Goal: Task Accomplishment & Management: Manage account settings

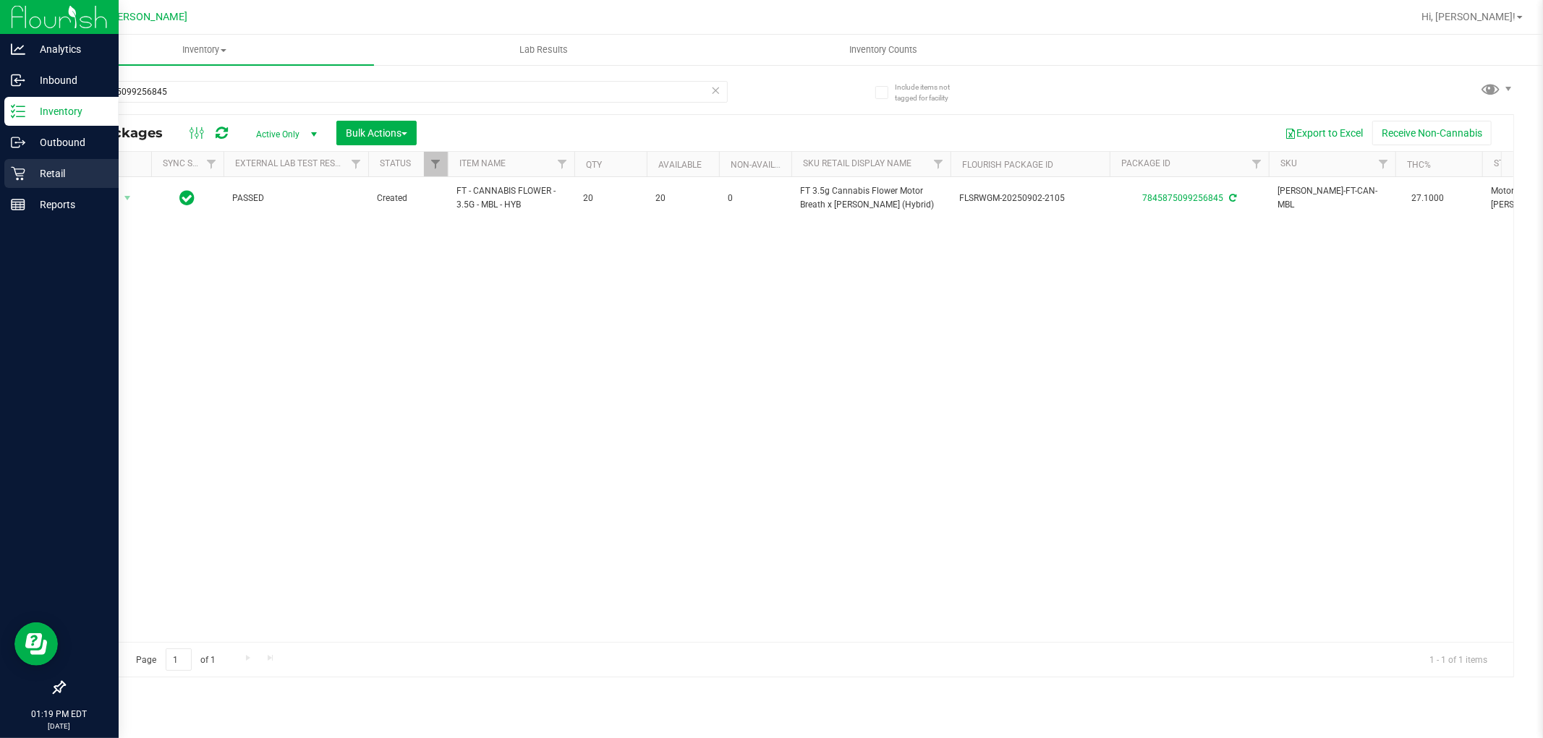
click at [47, 172] on p "Retail" at bounding box center [68, 173] width 87 height 17
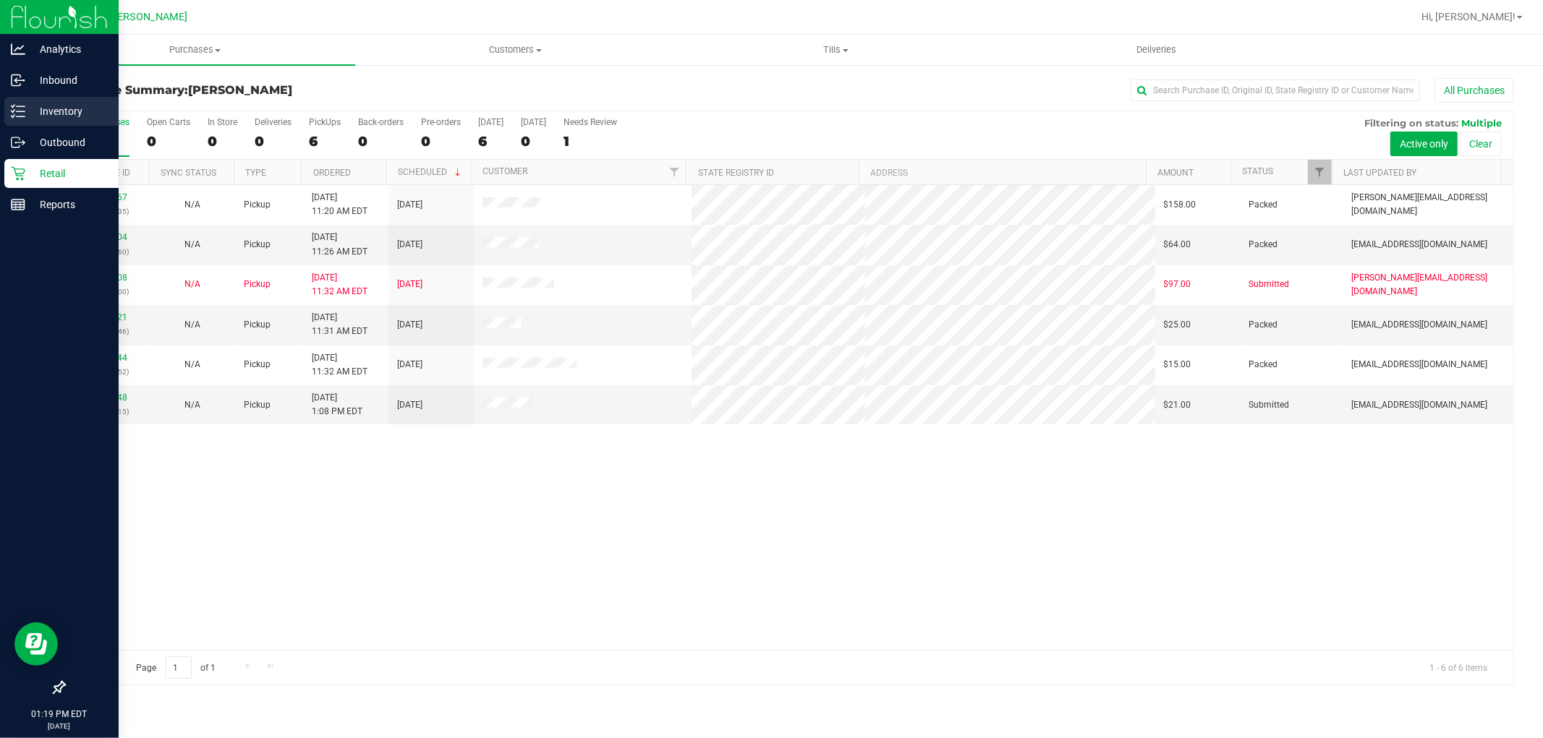
click at [66, 112] on p "Inventory" at bounding box center [68, 111] width 87 height 17
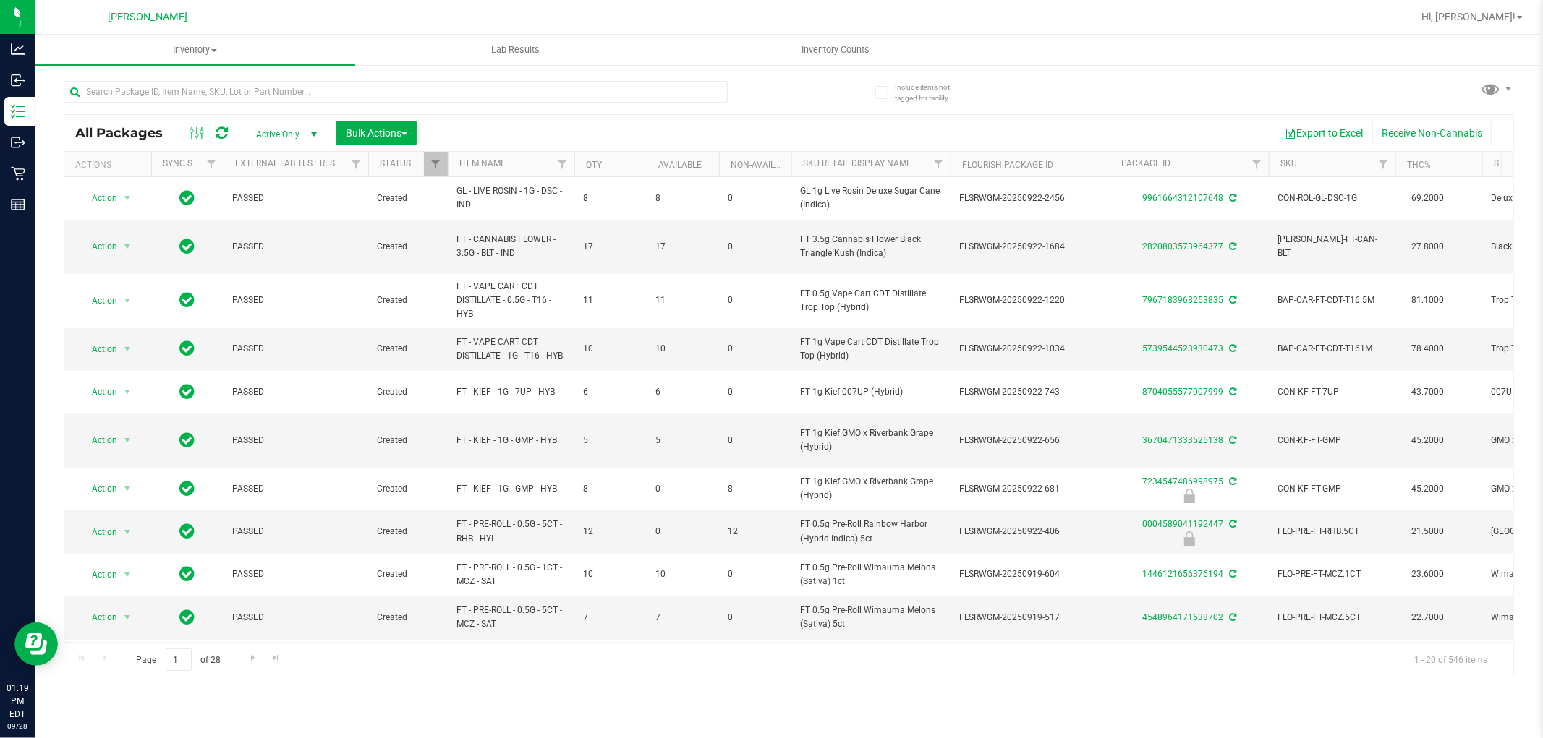
click at [299, 135] on span "Active Only" at bounding box center [284, 134] width 80 height 20
click at [293, 200] on li "Locked" at bounding box center [283, 201] width 78 height 22
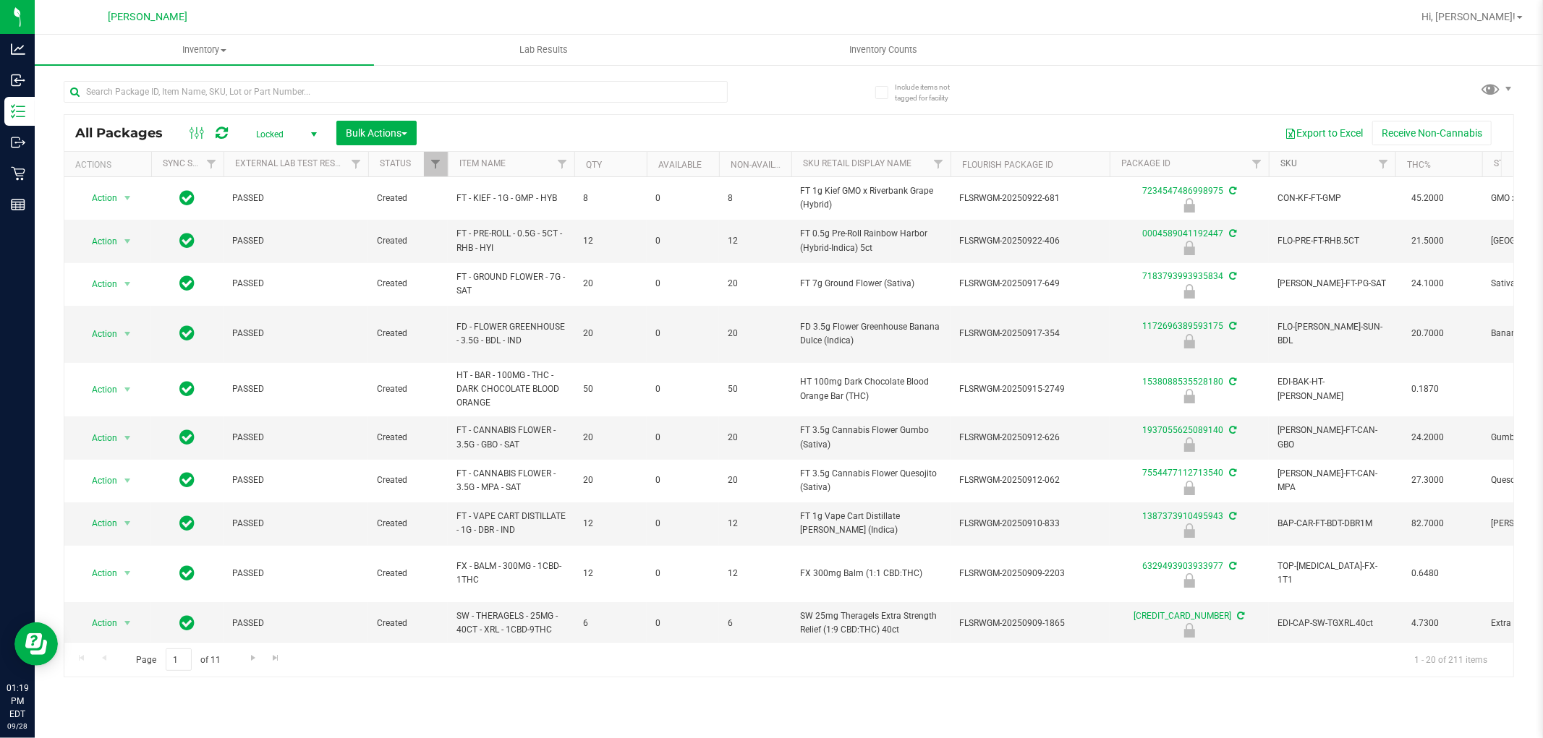
click at [1290, 166] on link "SKU" at bounding box center [1288, 163] width 17 height 10
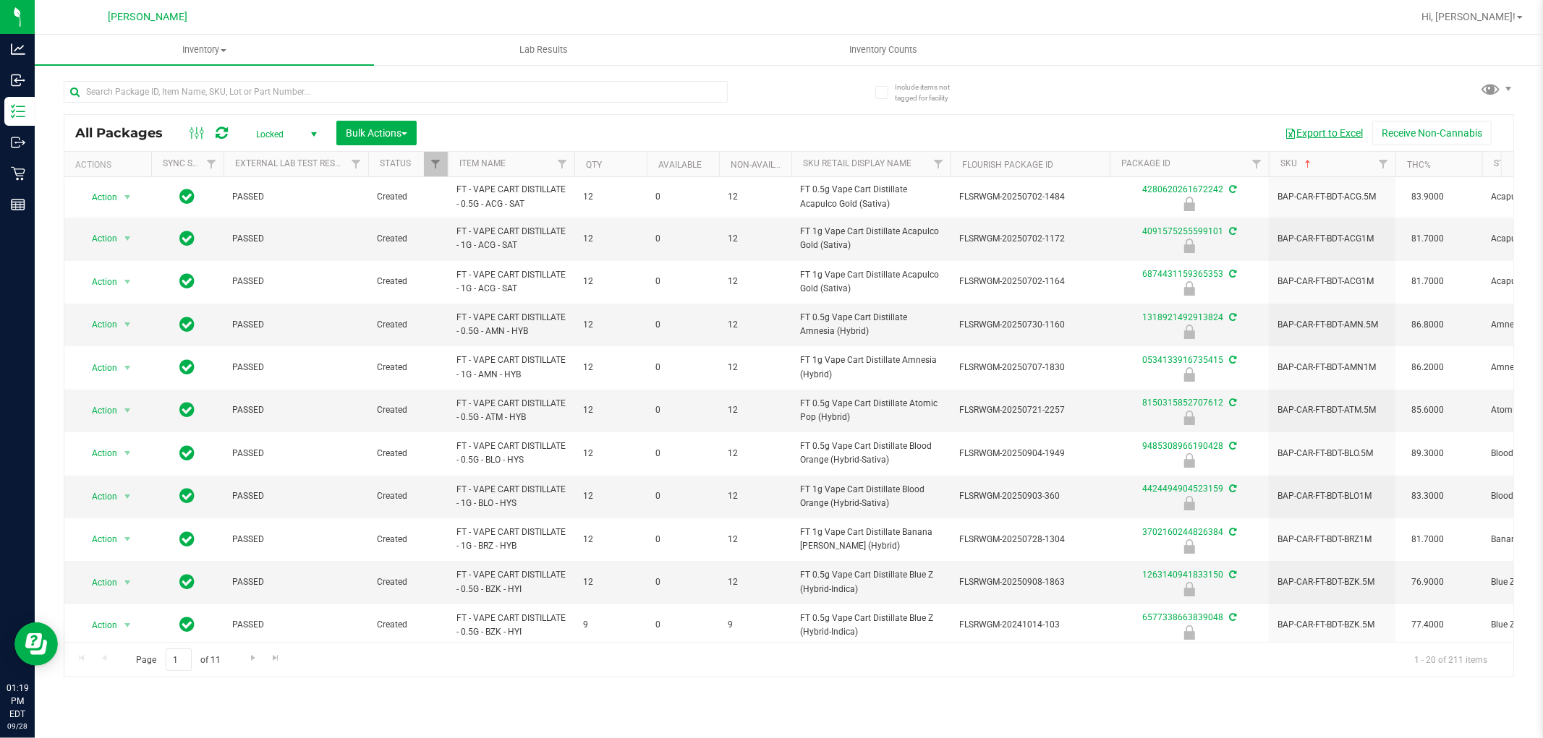
click at [1309, 136] on button "Export to Excel" at bounding box center [1323, 133] width 97 height 25
click at [222, 95] on input "text" at bounding box center [396, 92] width 664 height 22
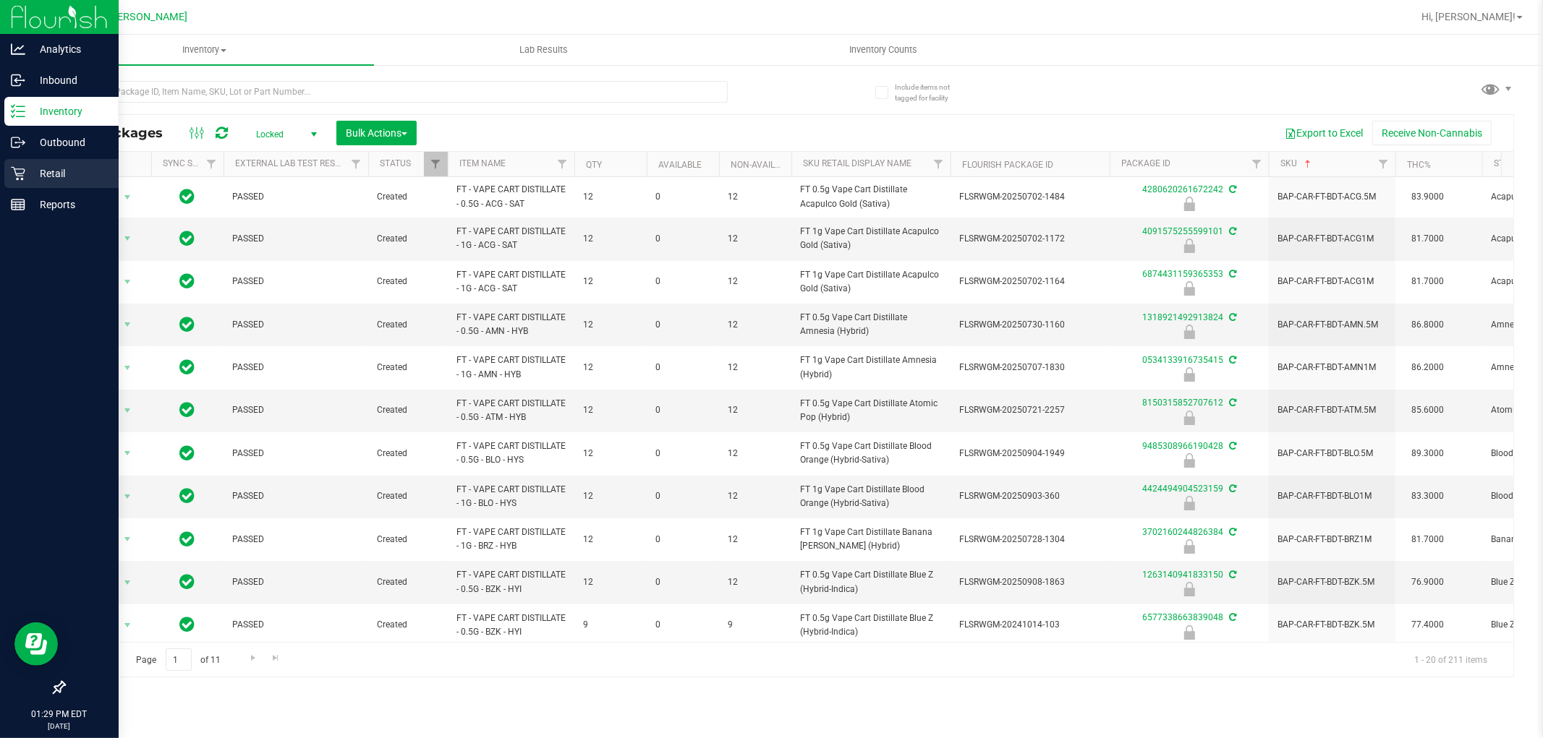
click at [51, 163] on div "Retail" at bounding box center [61, 173] width 114 height 29
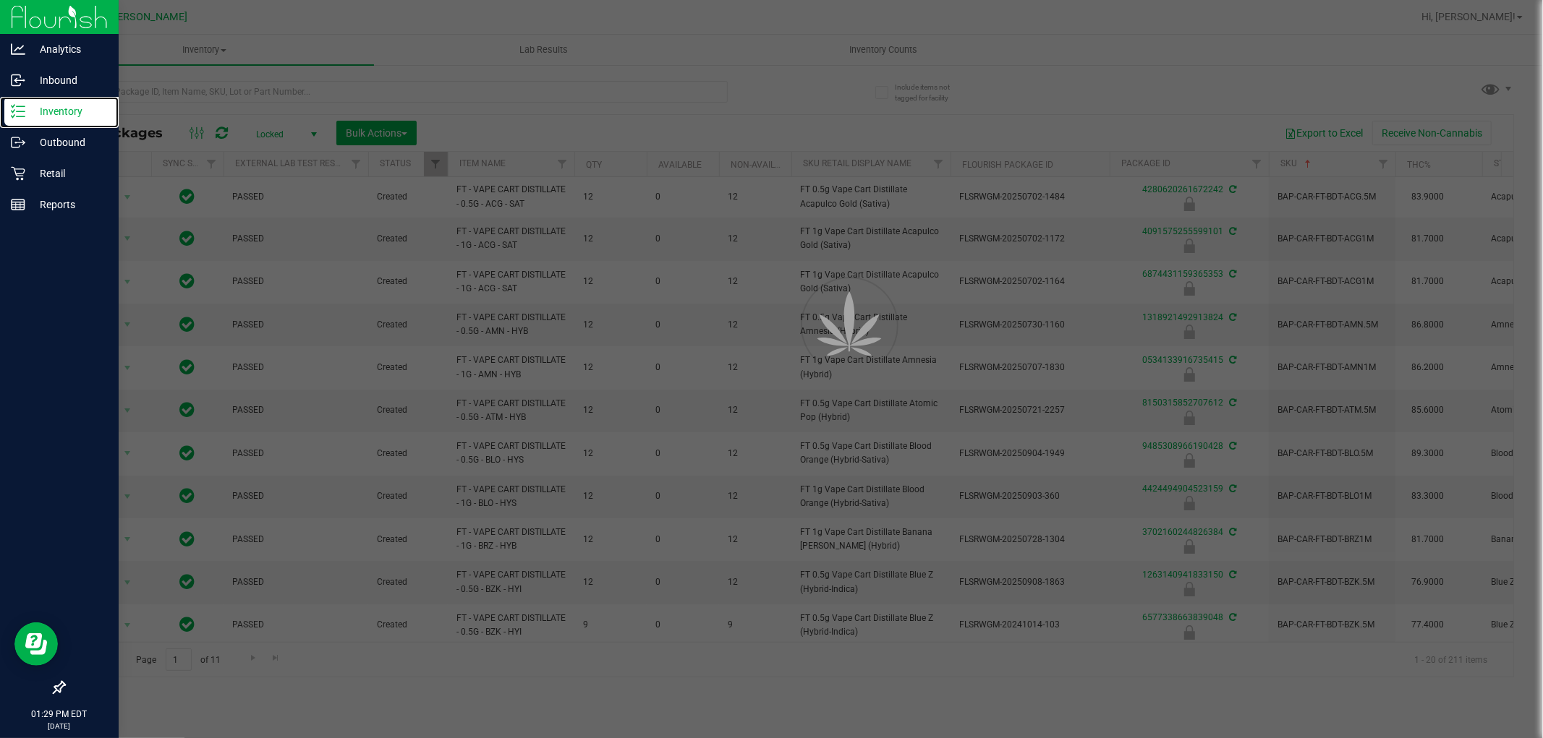
click at [48, 109] on p "Inventory" at bounding box center [68, 111] width 87 height 17
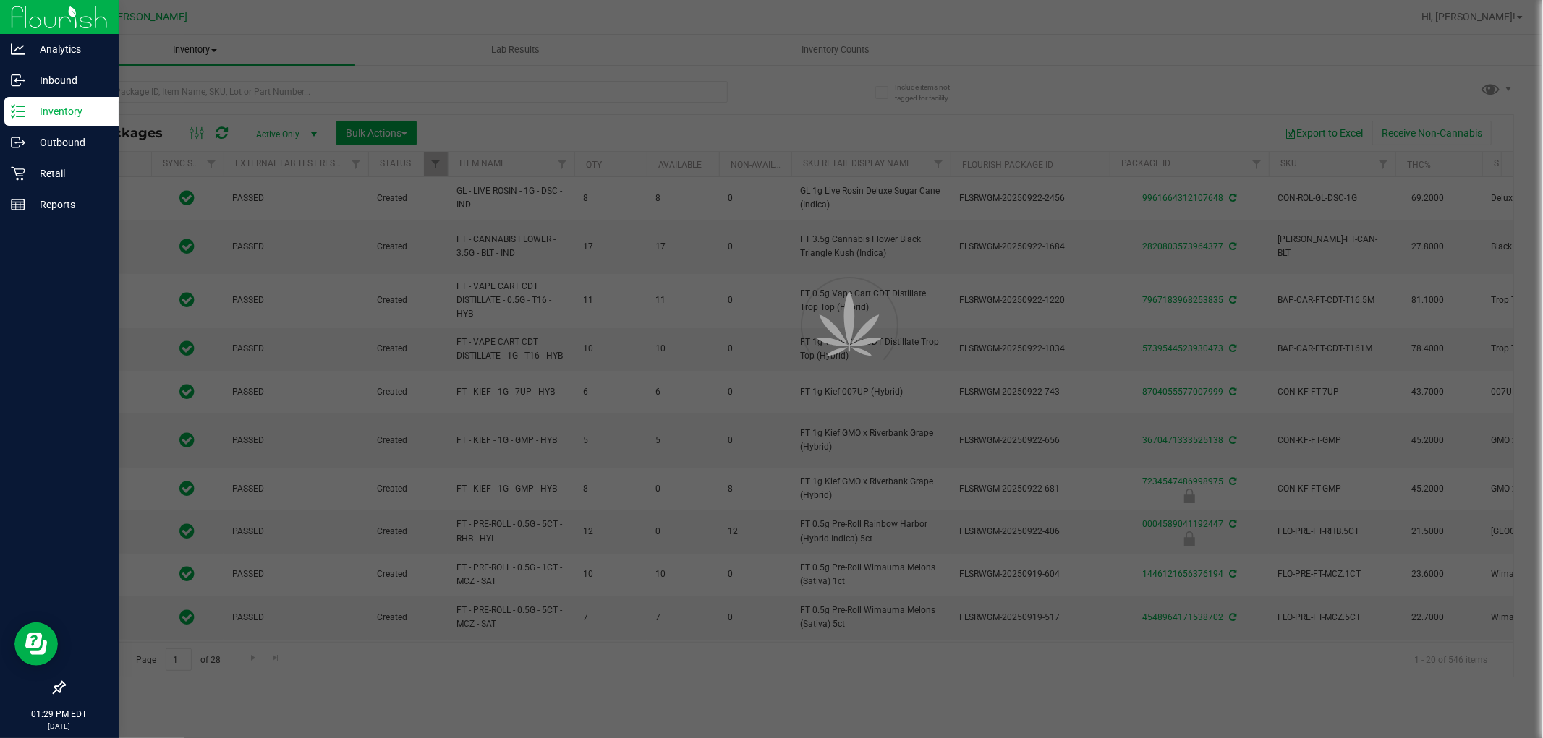
click at [176, 95] on div at bounding box center [771, 369] width 1543 height 738
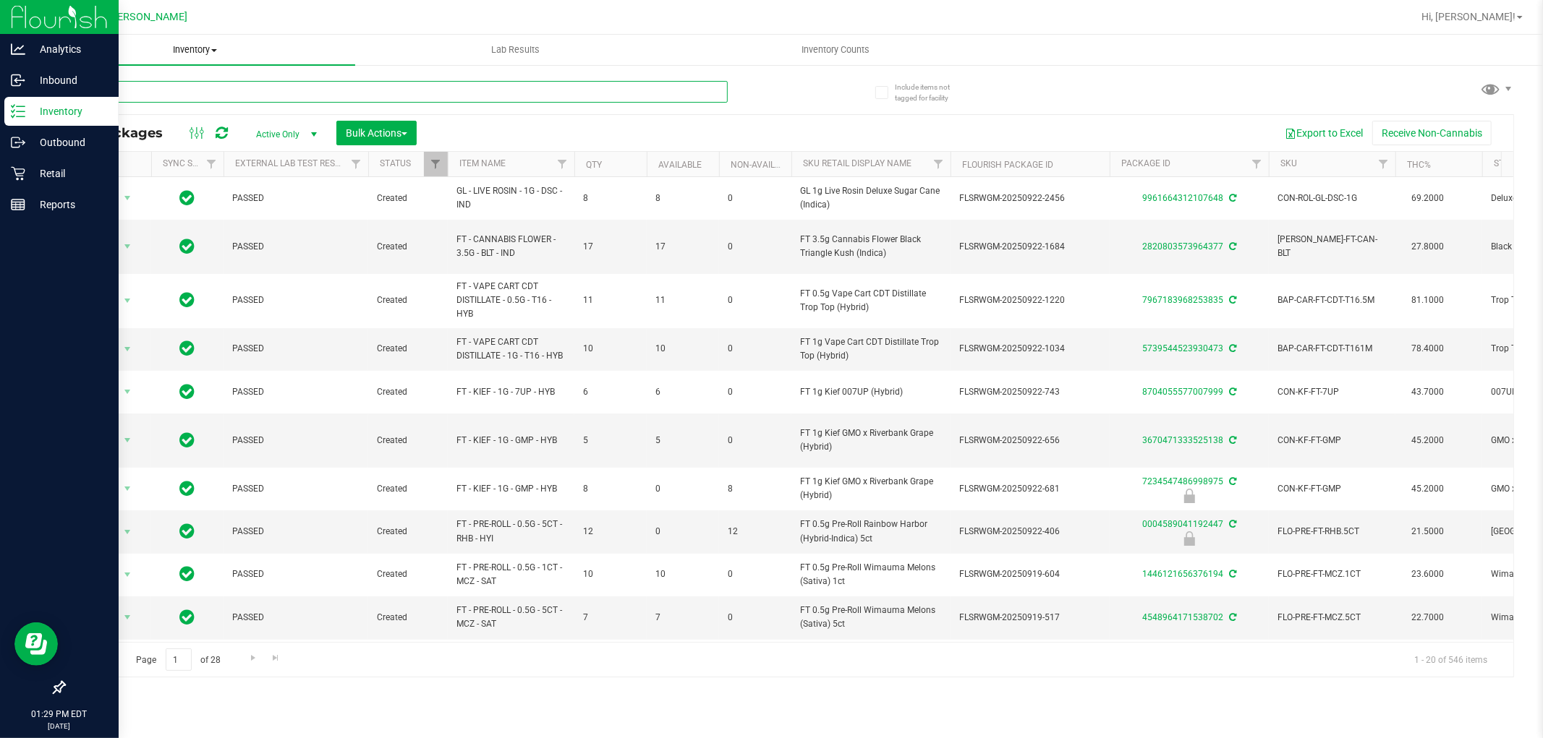
click at [176, 95] on input "text" at bounding box center [396, 92] width 664 height 22
type input "blo"
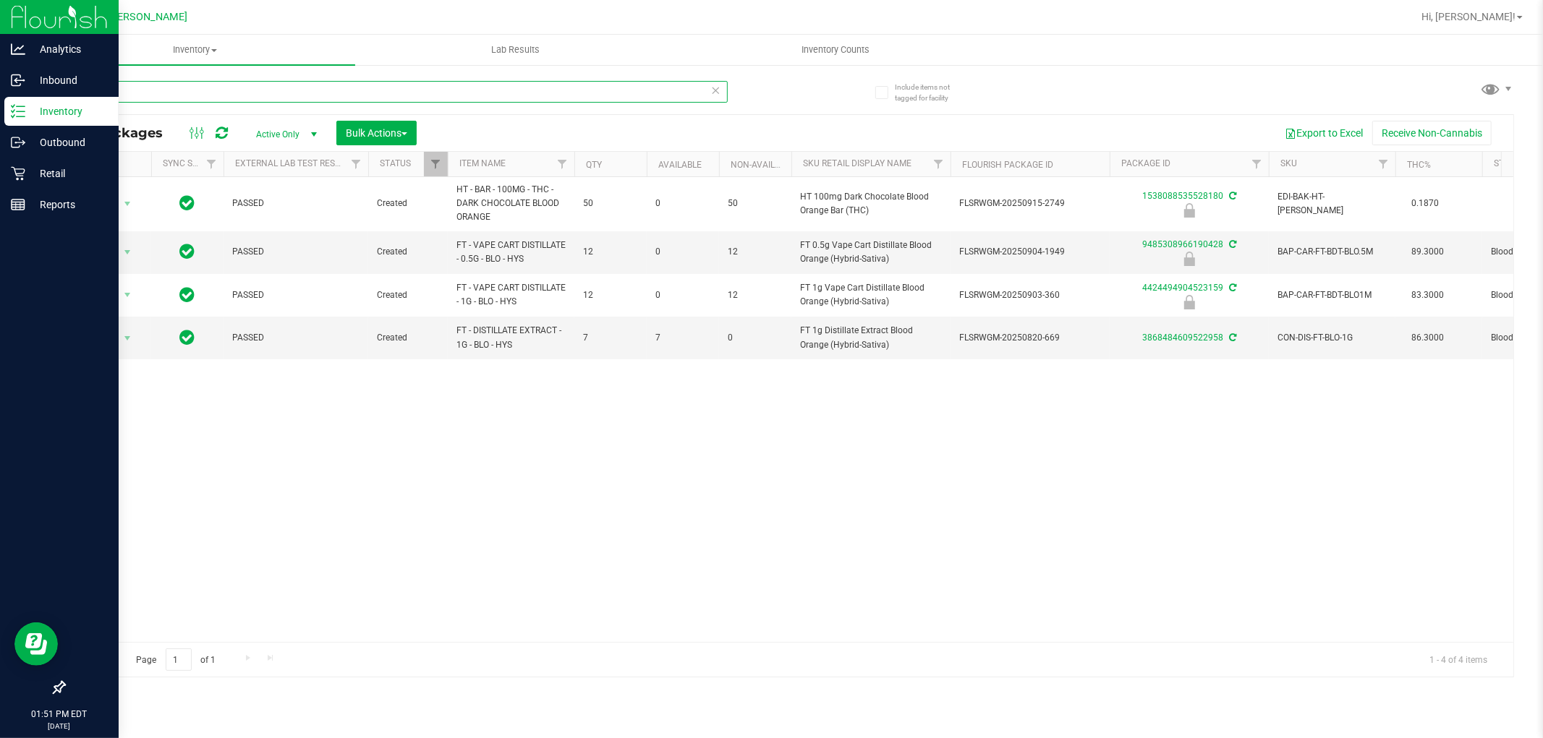
click at [137, 90] on input "blo" at bounding box center [396, 92] width 664 height 22
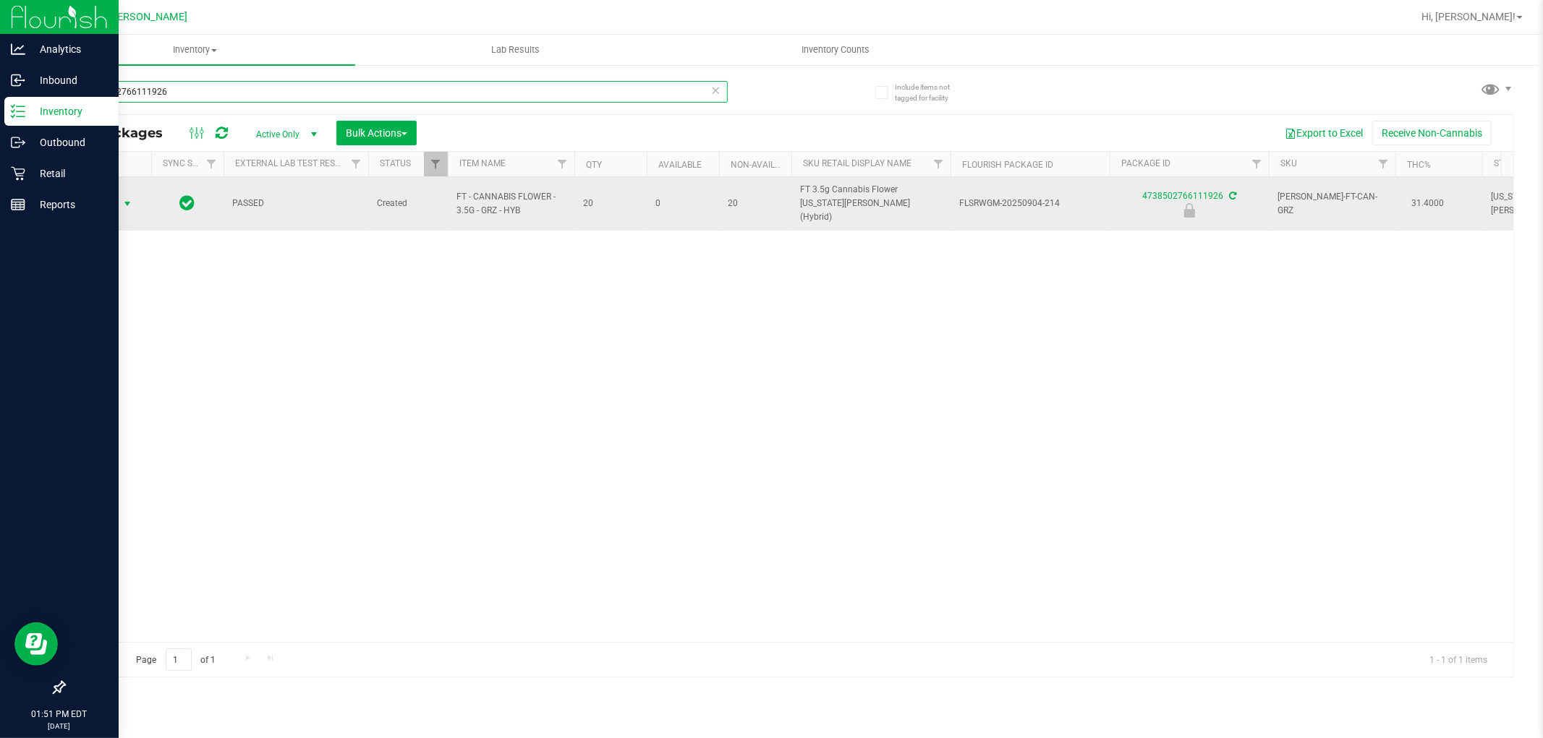
type input "4738502766111926"
click at [108, 200] on span "Action" at bounding box center [98, 204] width 39 height 20
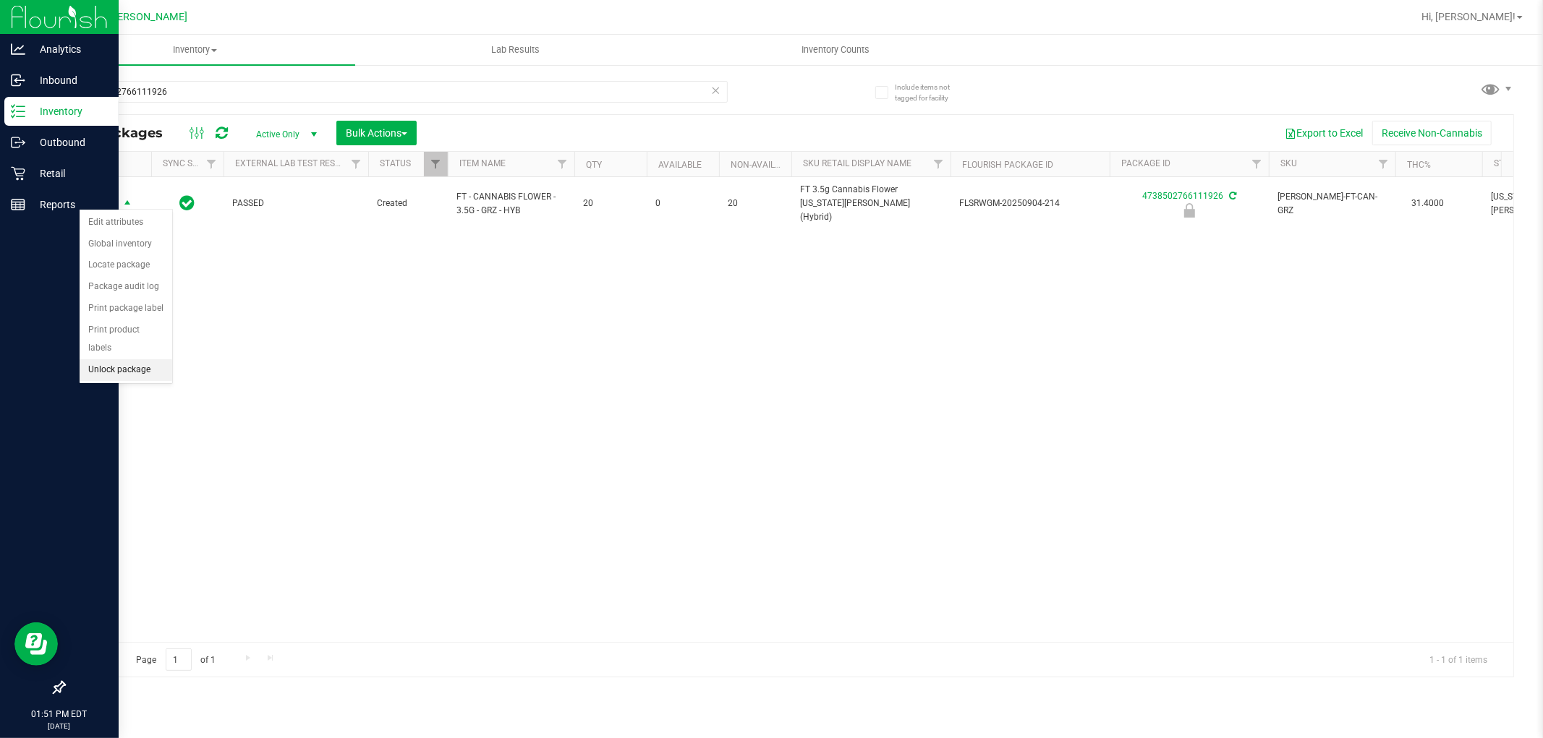
click at [148, 362] on li "Unlock package" at bounding box center [126, 370] width 93 height 22
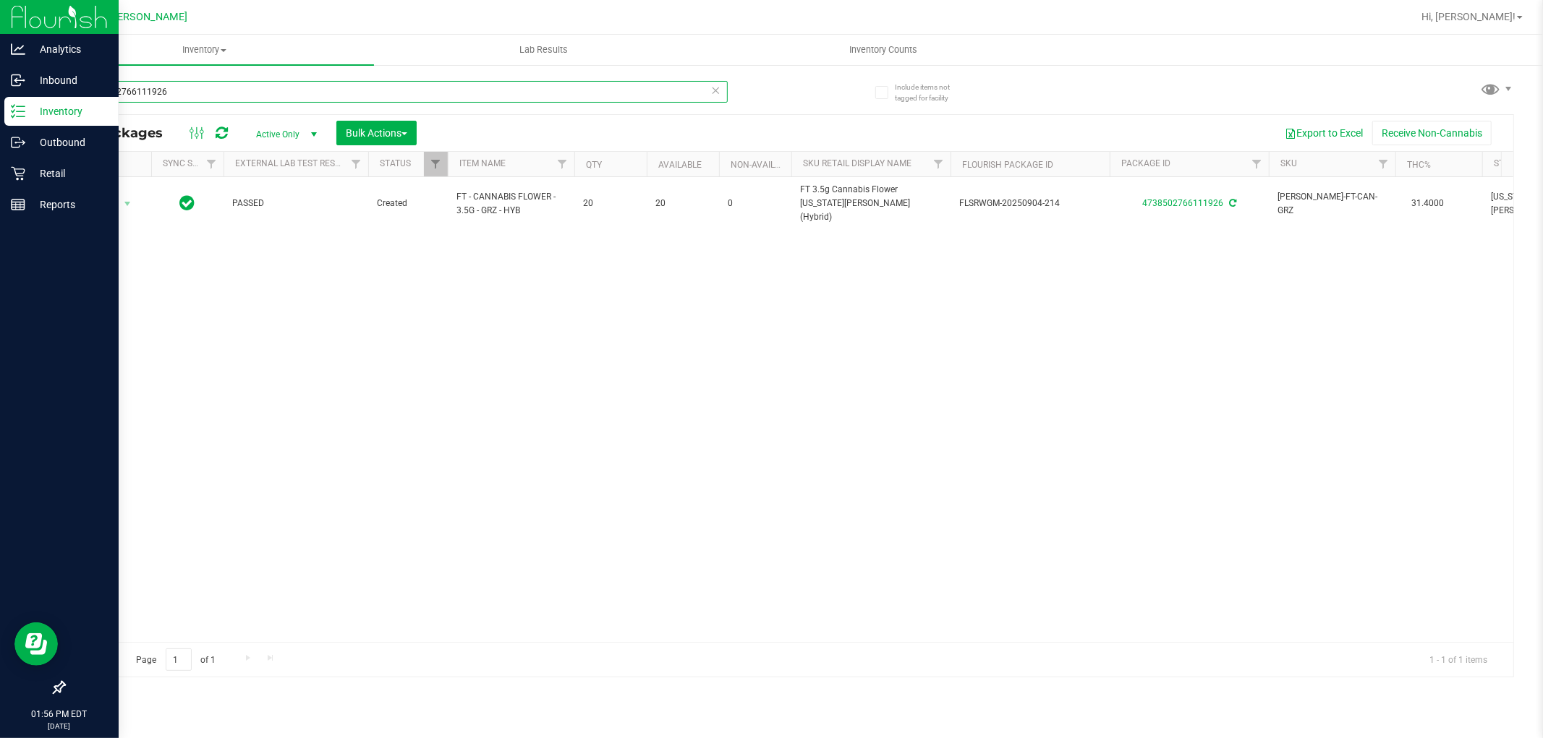
click at [550, 94] on input "4738502766111926" at bounding box center [396, 92] width 664 height 22
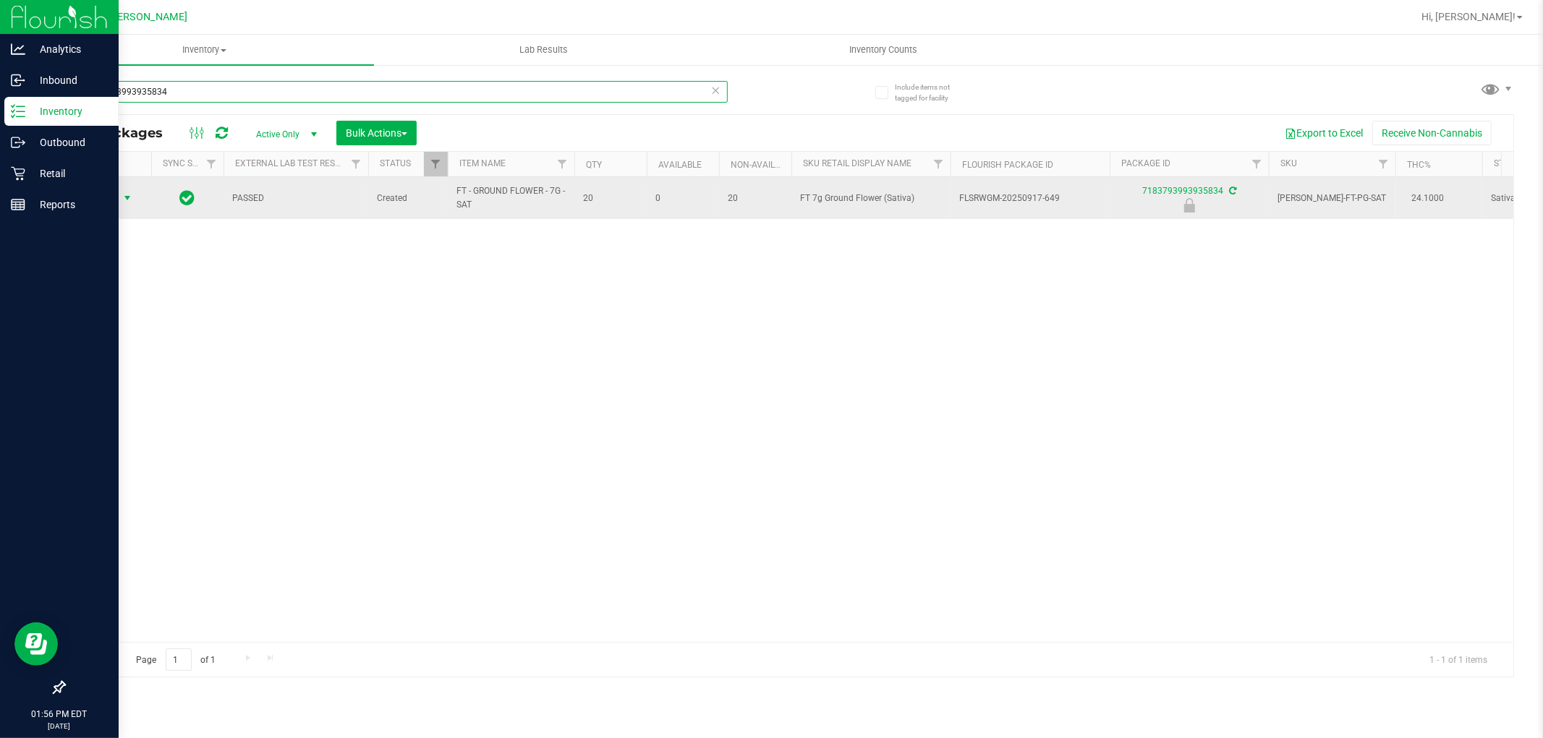
type input "7183793993935834"
click at [102, 201] on span "Action" at bounding box center [98, 198] width 39 height 20
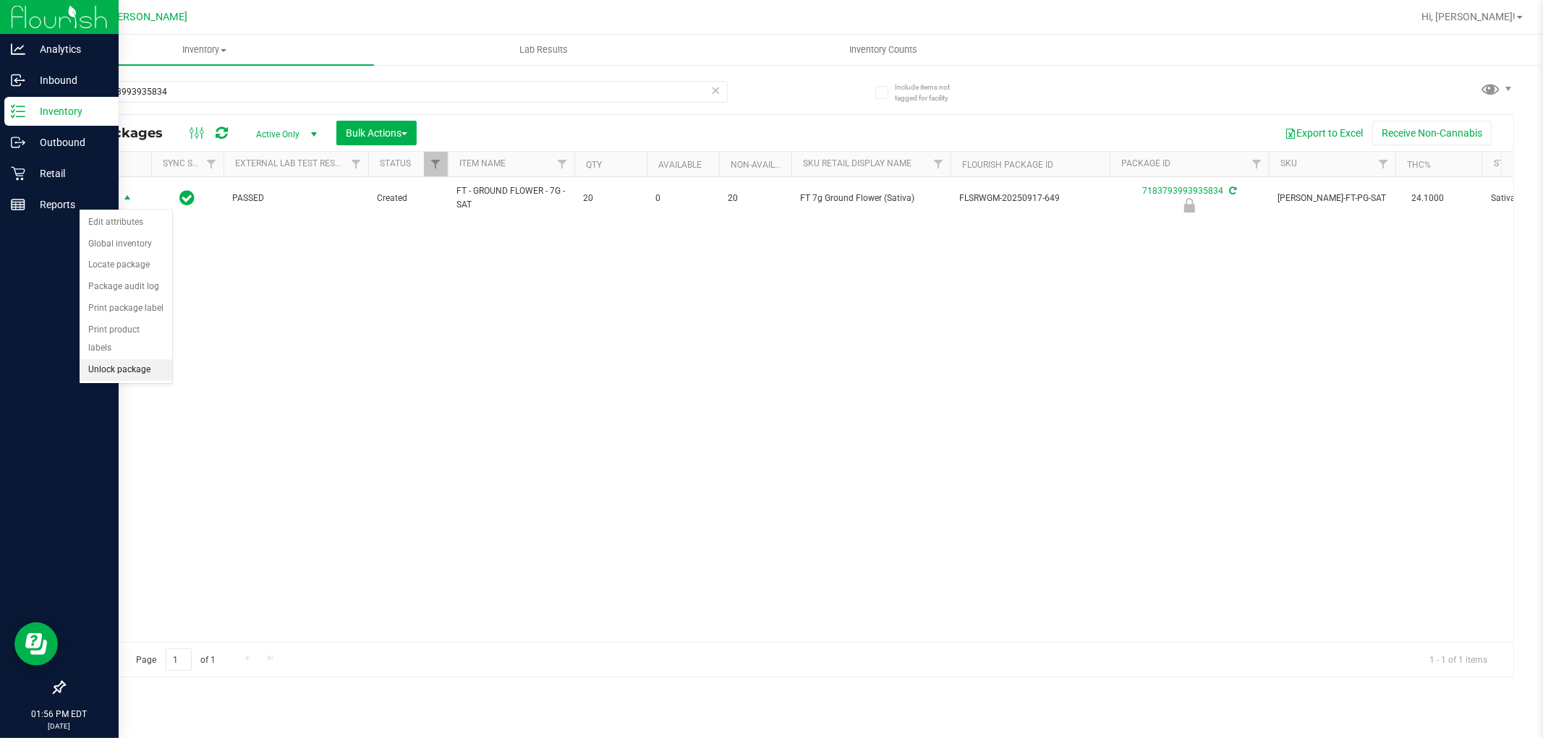
click at [90, 362] on li "Unlock package" at bounding box center [126, 370] width 93 height 22
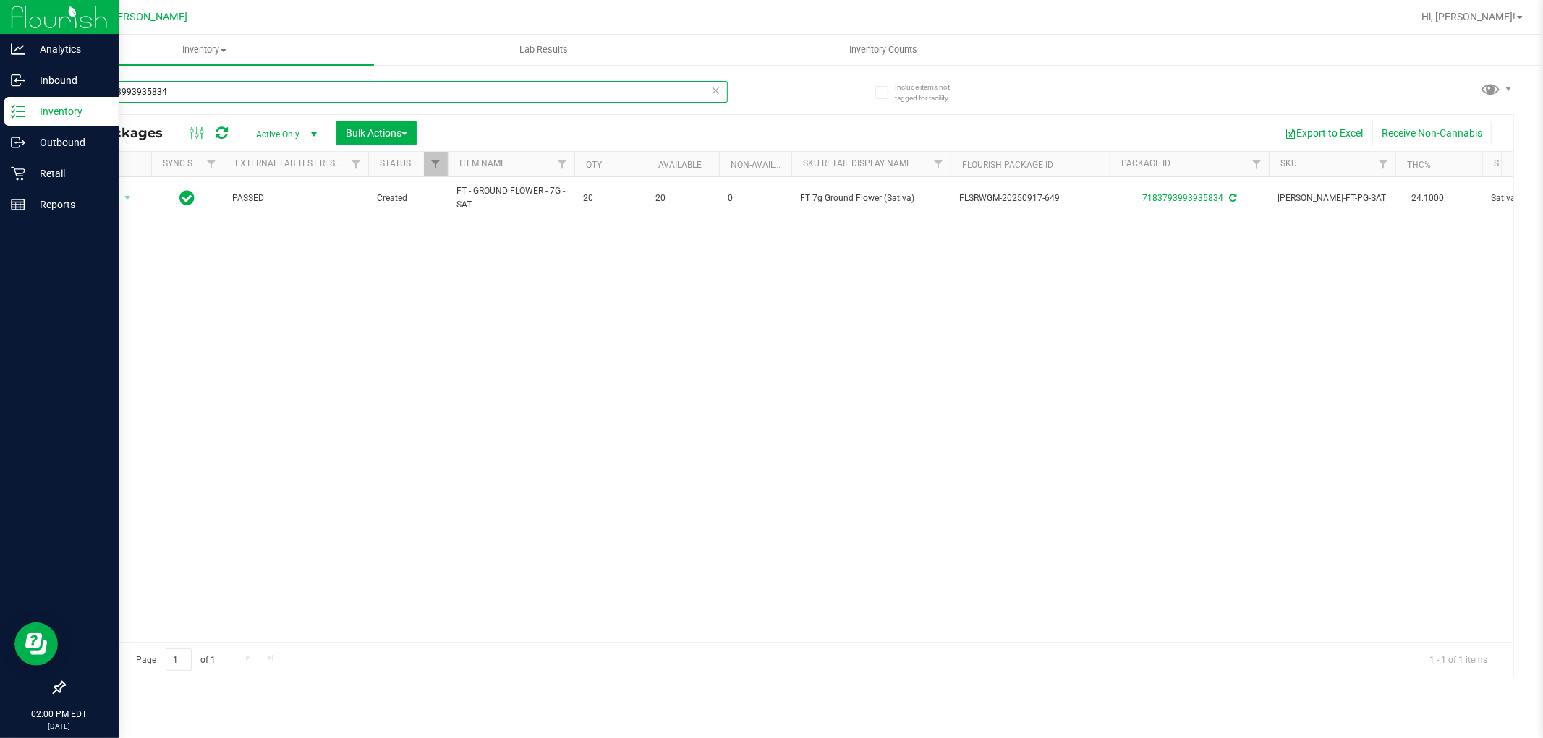
click at [402, 95] on input "7183793993935834" at bounding box center [396, 92] width 664 height 22
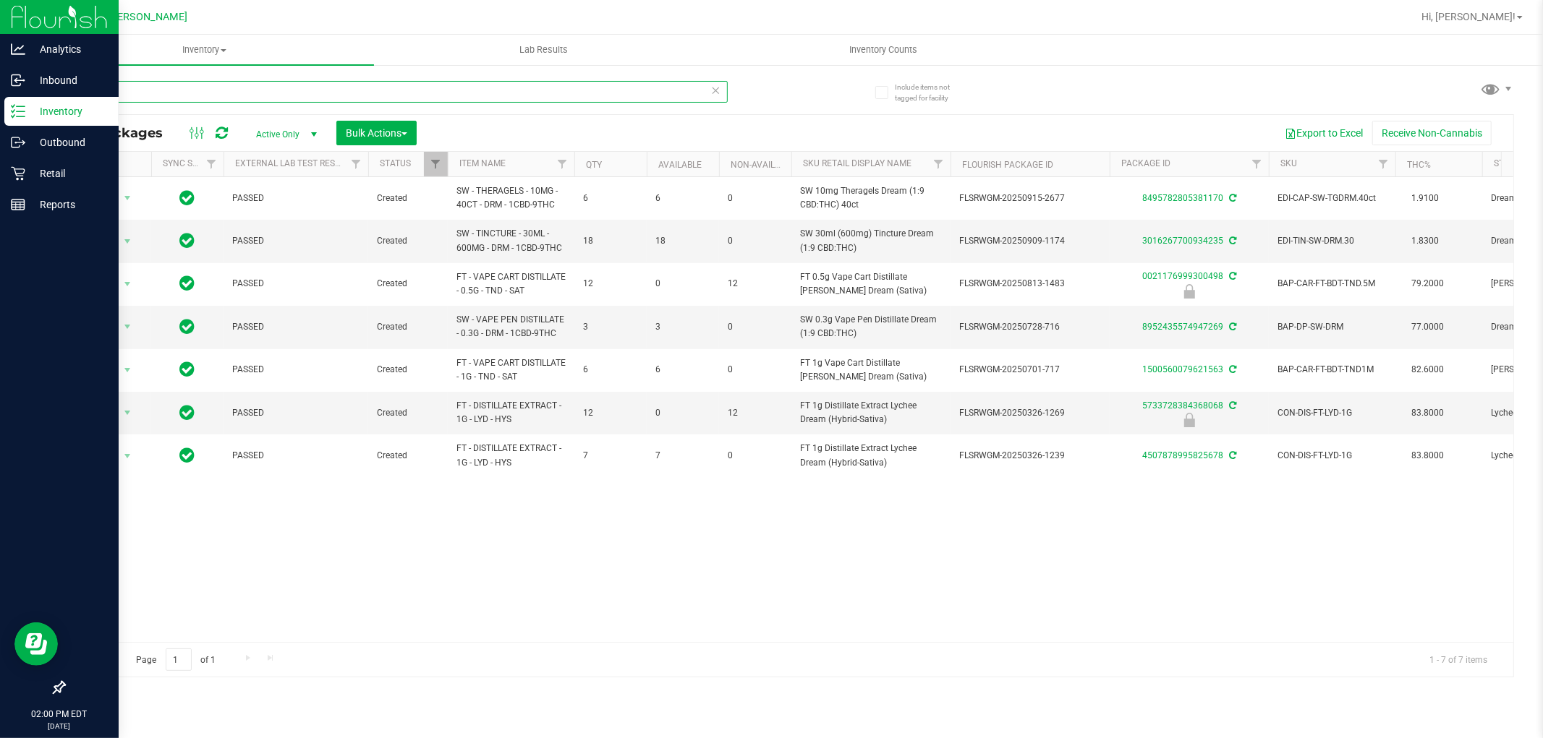
type input "dream"
click at [807, 103] on div "dream All Packages Active Only Active Only Lab Samples Locked All External Inte…" at bounding box center [789, 372] width 1450 height 610
click at [577, 94] on input "dream" at bounding box center [396, 92] width 664 height 22
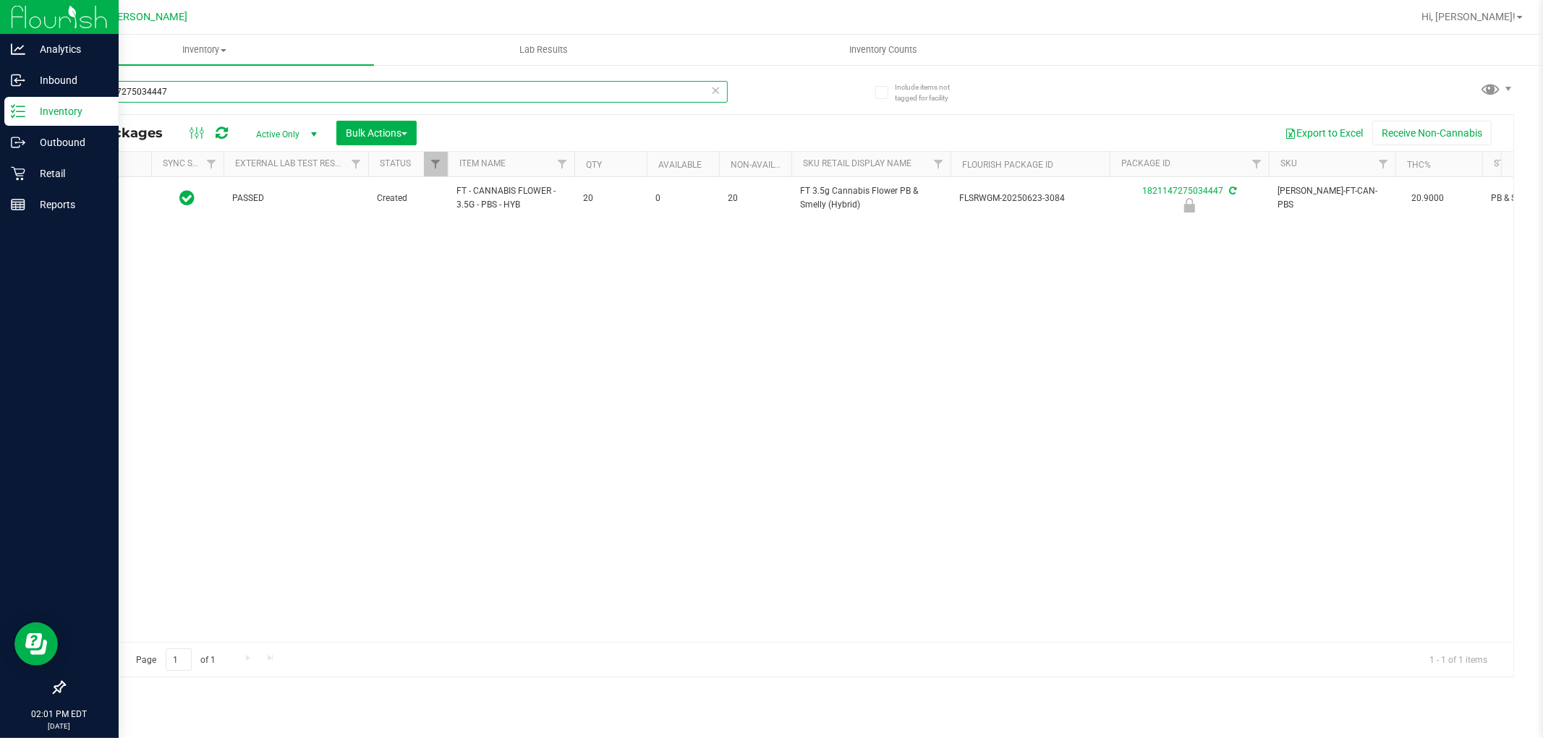
type input "1821147275034447"
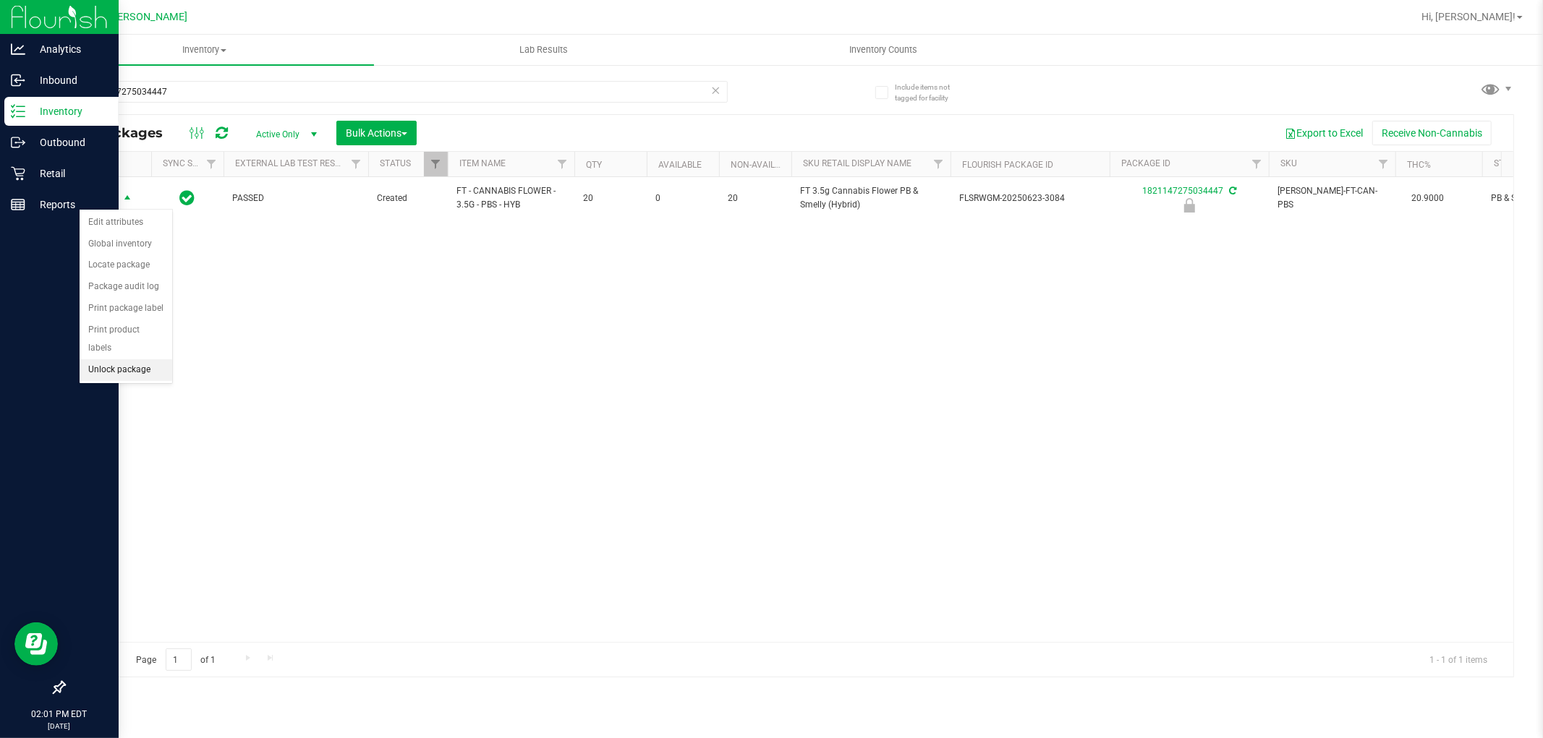
click at [114, 370] on li "Unlock package" at bounding box center [126, 370] width 93 height 22
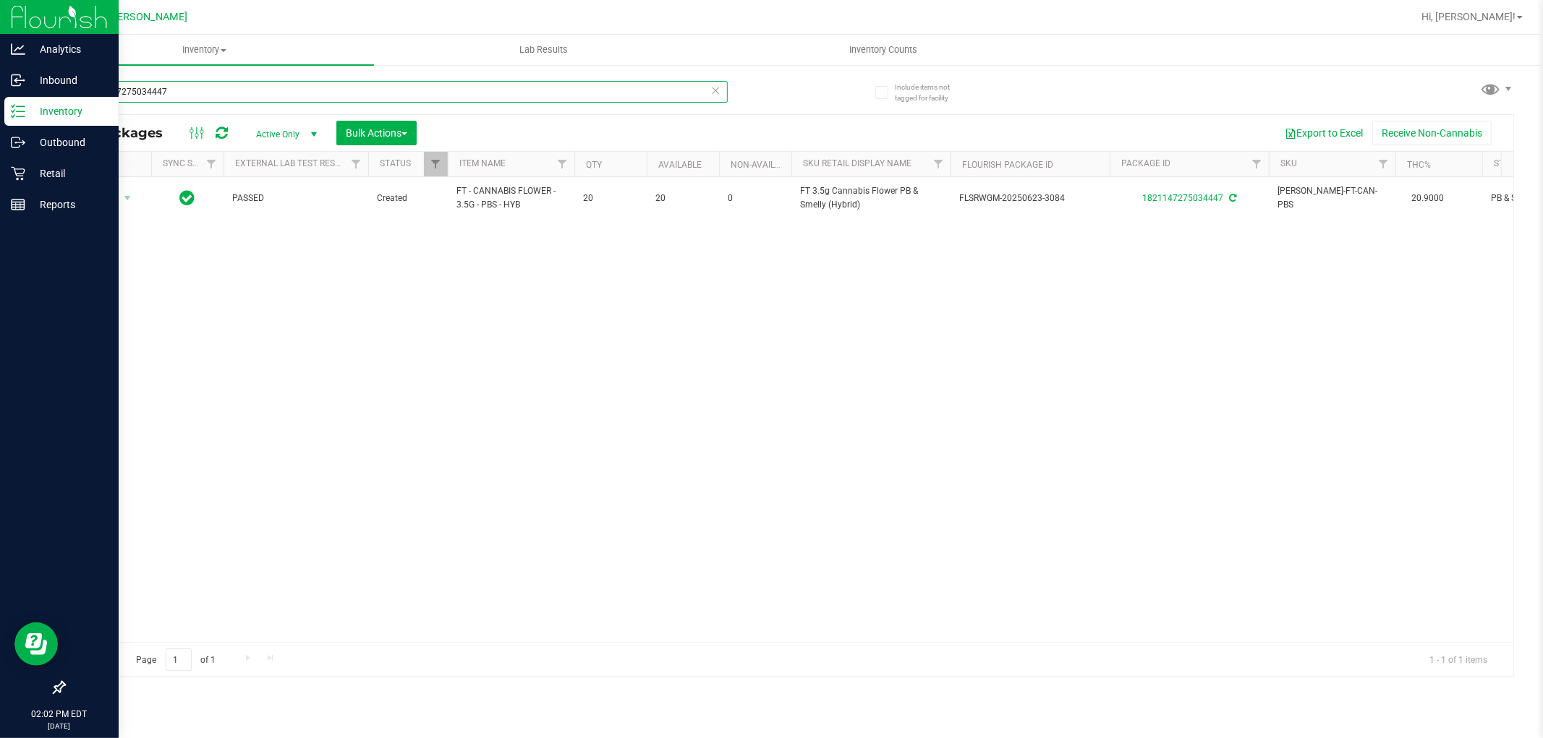
click at [423, 95] on input "1821147275034447" at bounding box center [396, 92] width 664 height 22
click at [423, 94] on input "1821147275034447" at bounding box center [396, 92] width 664 height 22
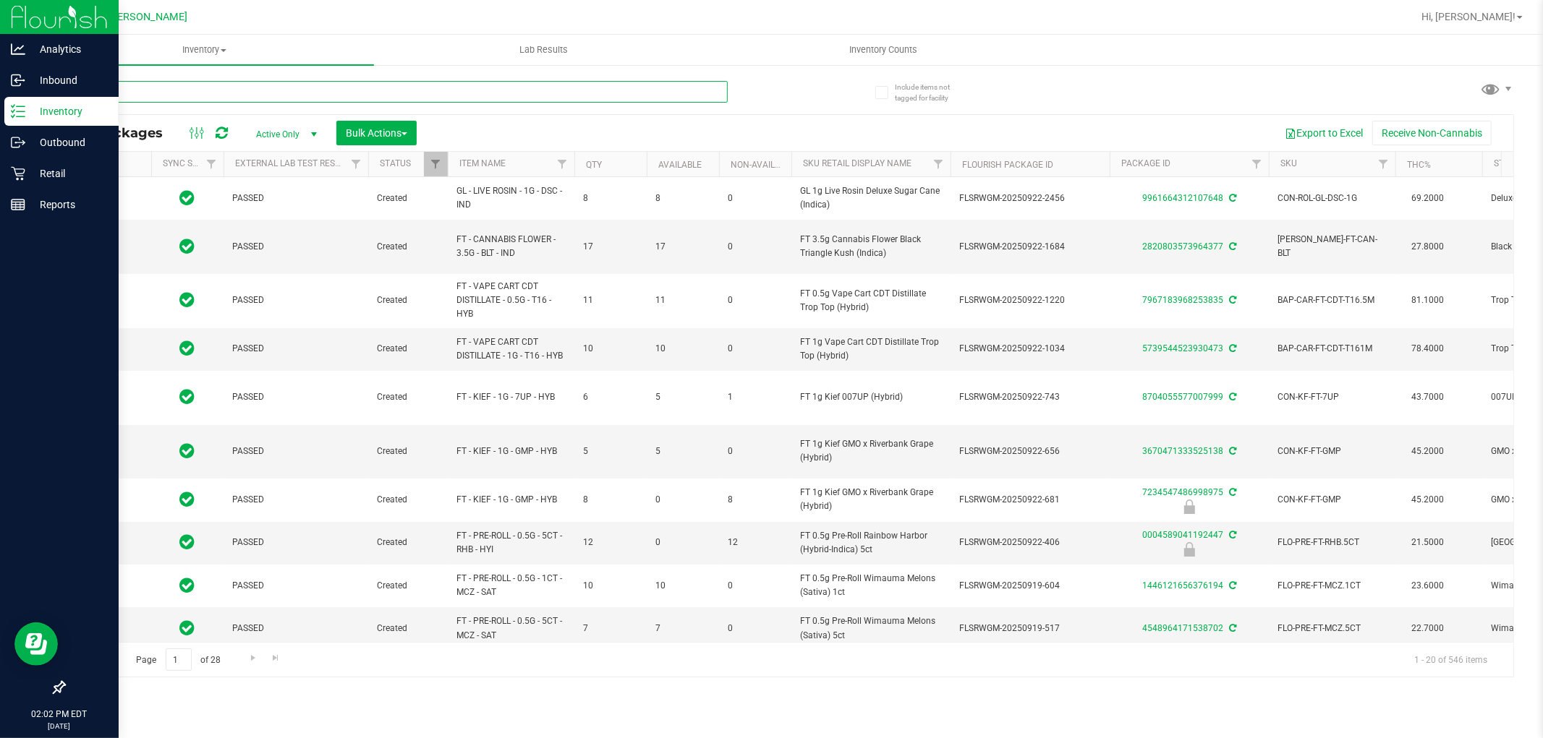
type input "[DATE]"
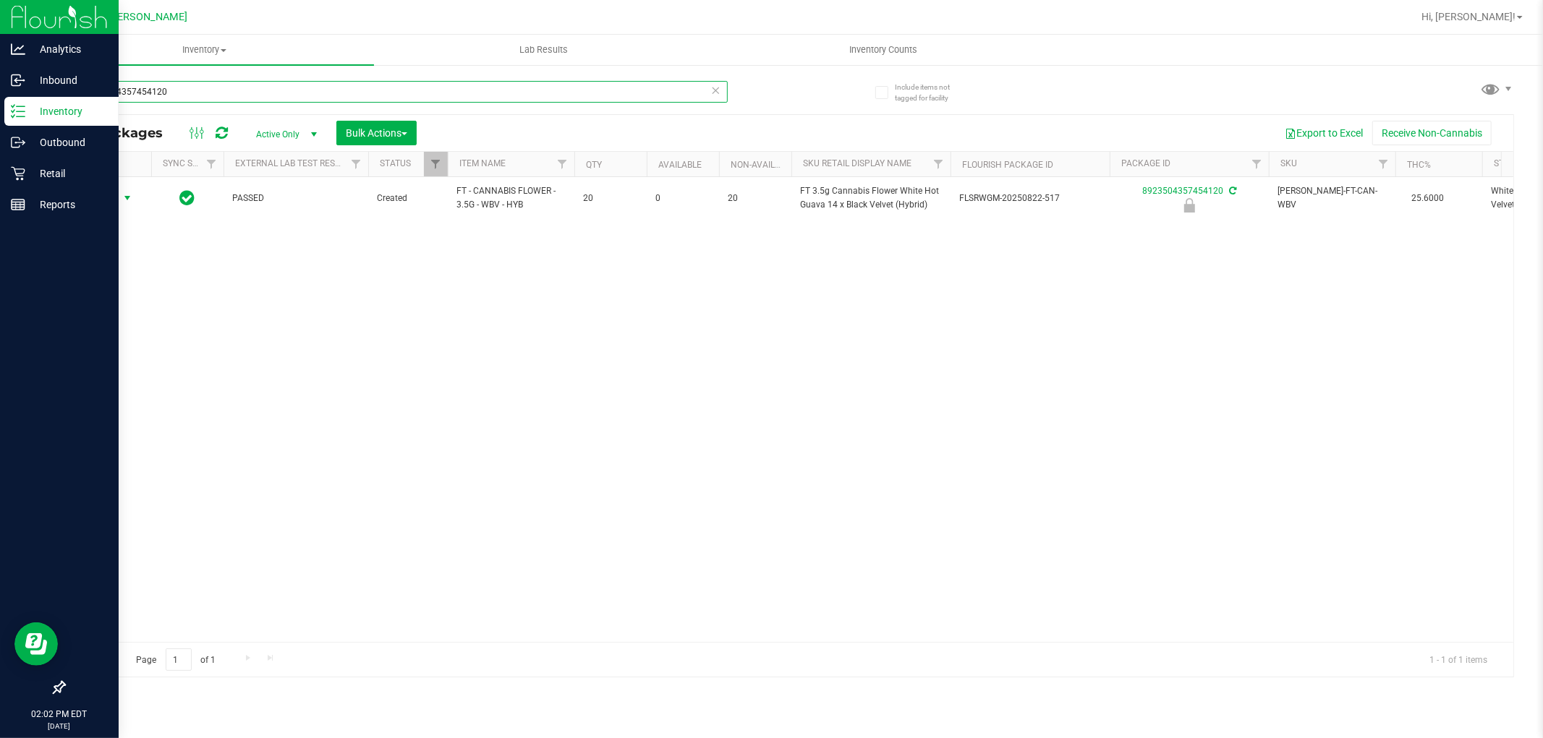
type input "8923504357454120"
click at [113, 200] on span "Action" at bounding box center [98, 198] width 39 height 20
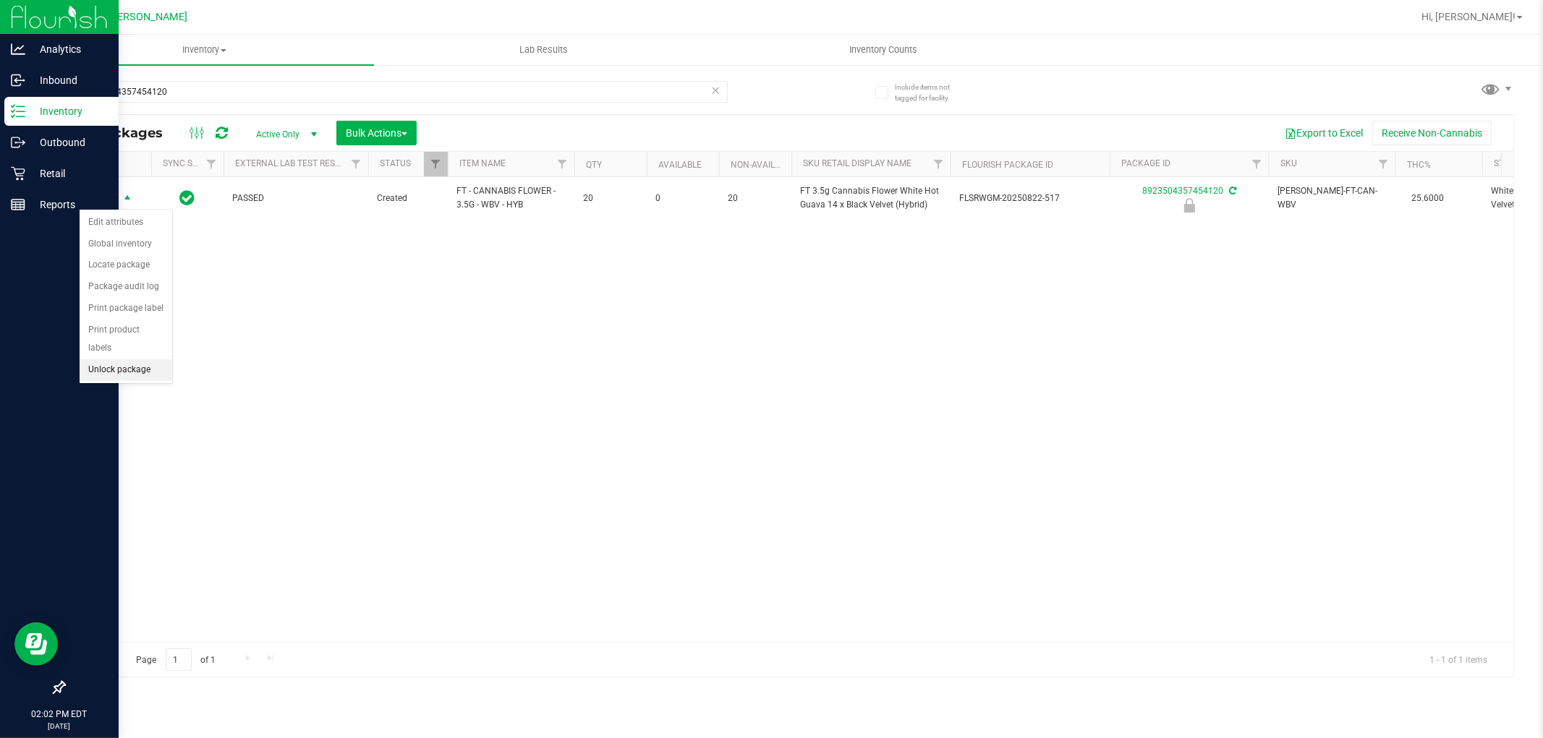
click at [152, 372] on li "Unlock package" at bounding box center [126, 370] width 93 height 22
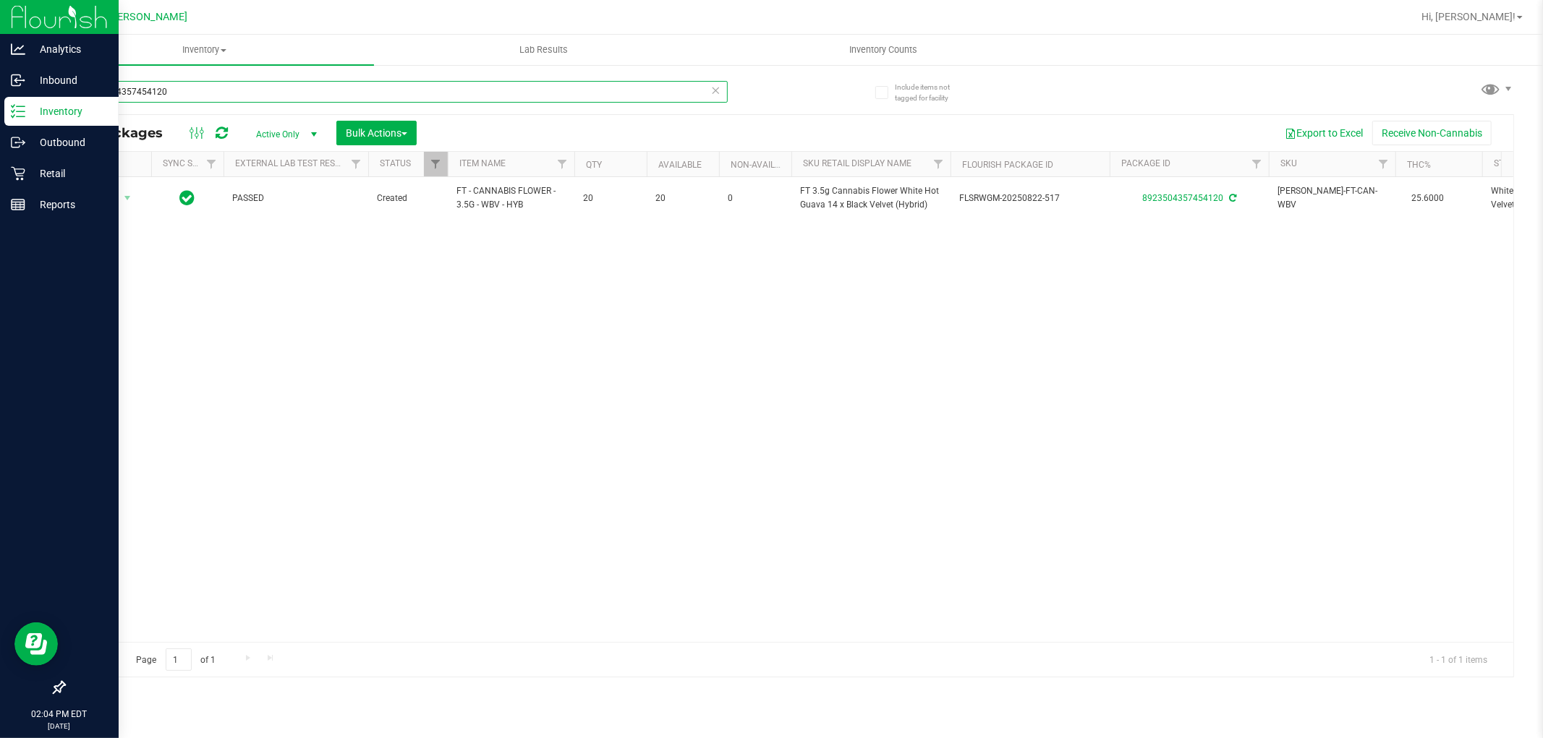
click at [306, 93] on input "8923504357454120" at bounding box center [396, 92] width 664 height 22
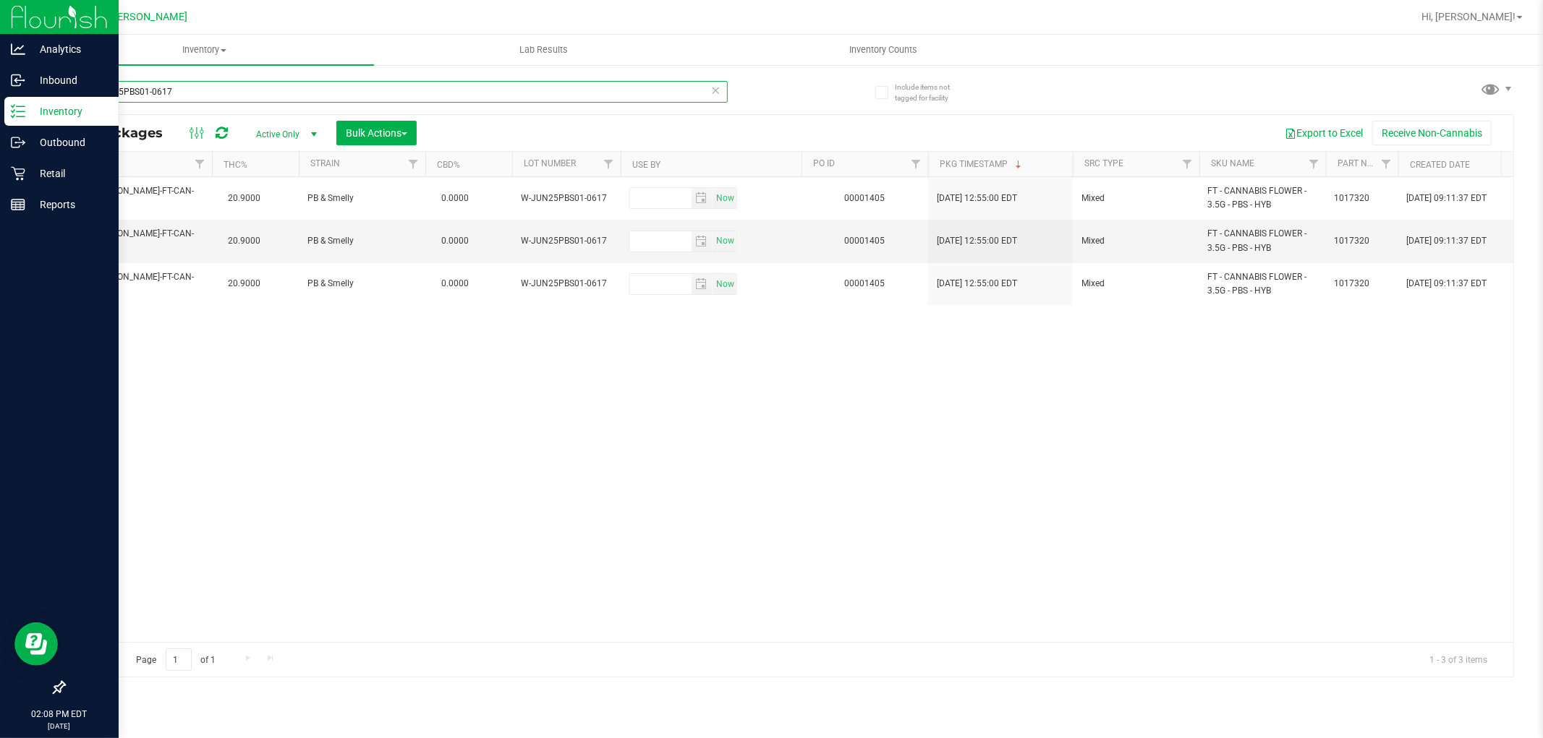
scroll to position [0, 1302]
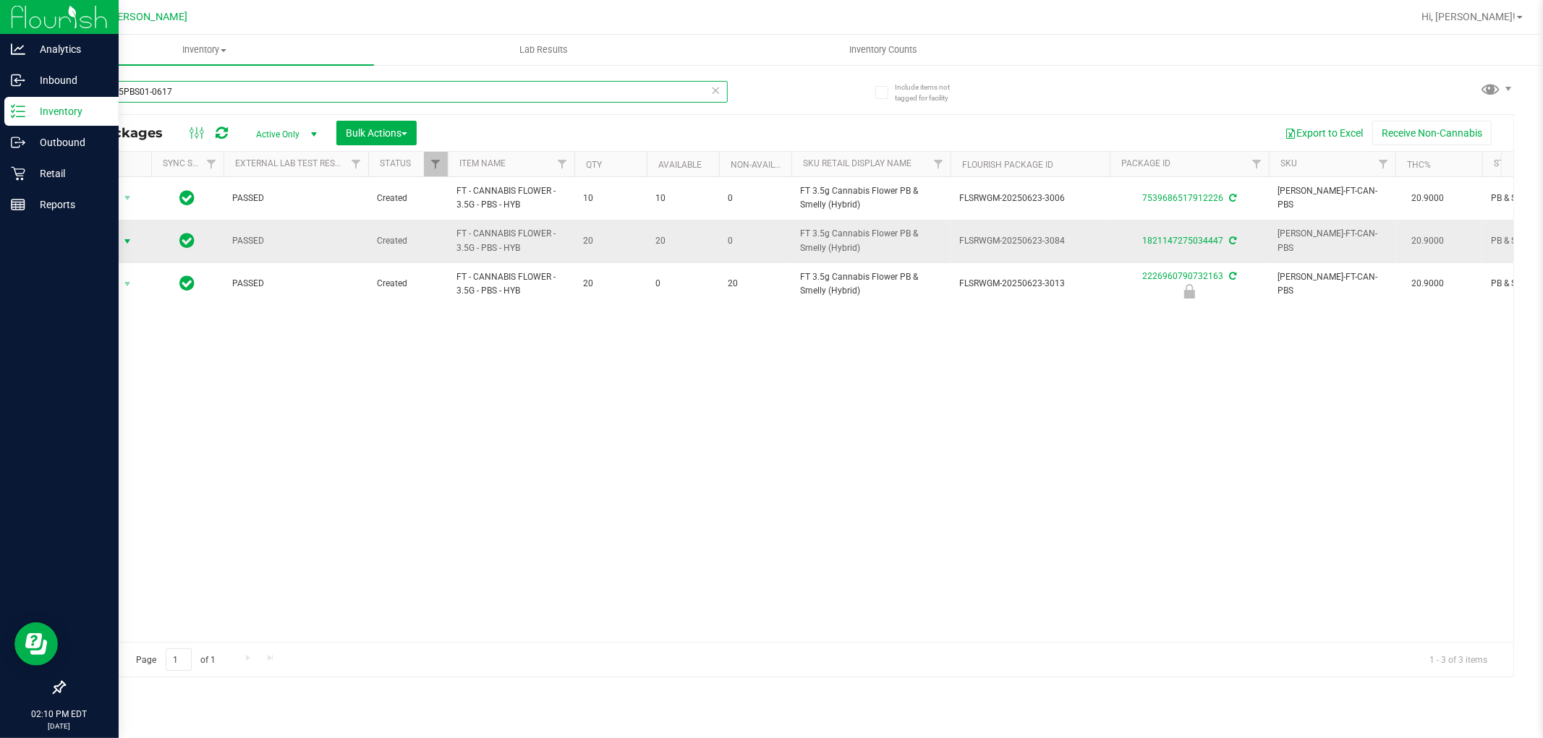
type input "W-JUN25PBS01-0617"
click at [126, 240] on span "select" at bounding box center [128, 242] width 12 height 12
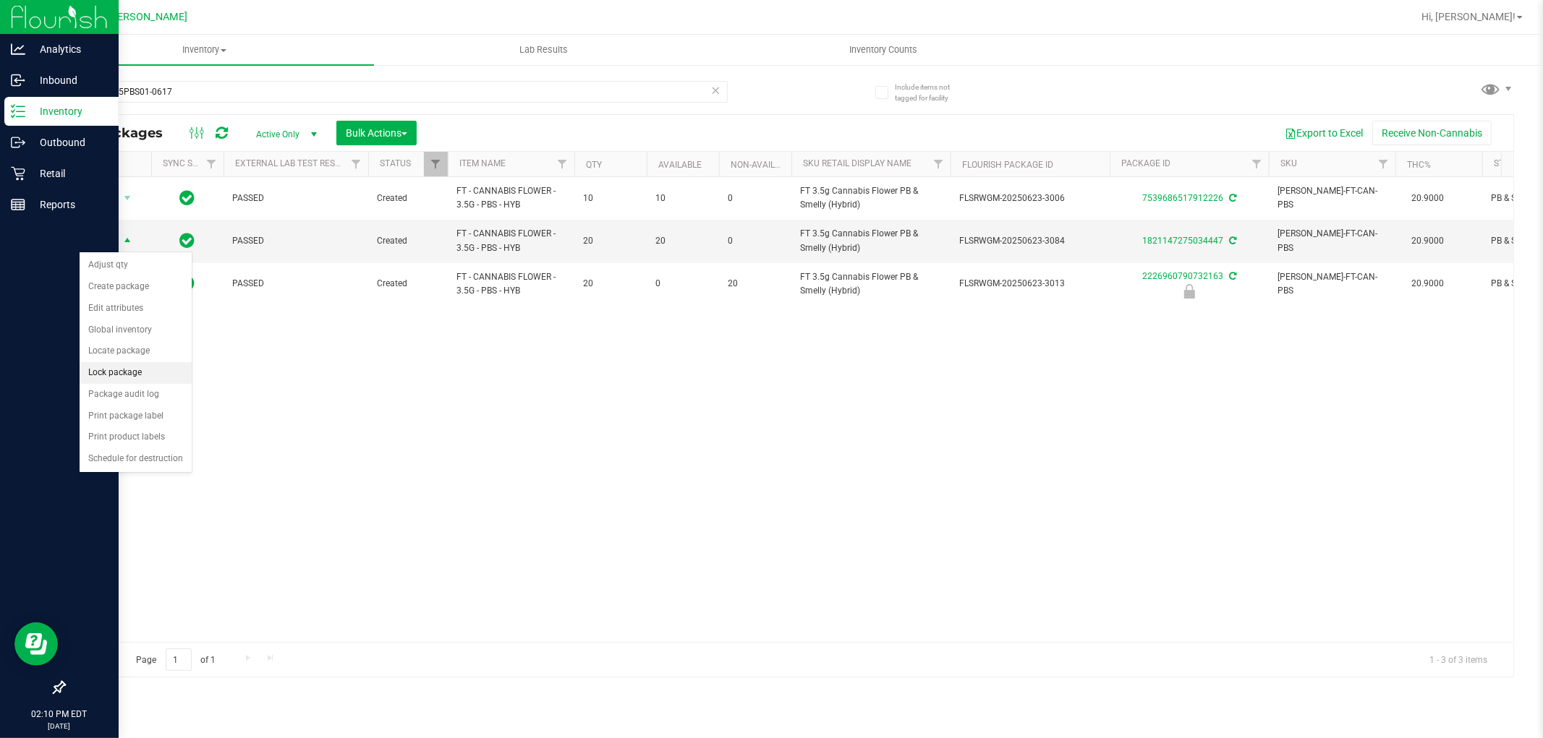
click at [129, 373] on li "Lock package" at bounding box center [136, 373] width 112 height 22
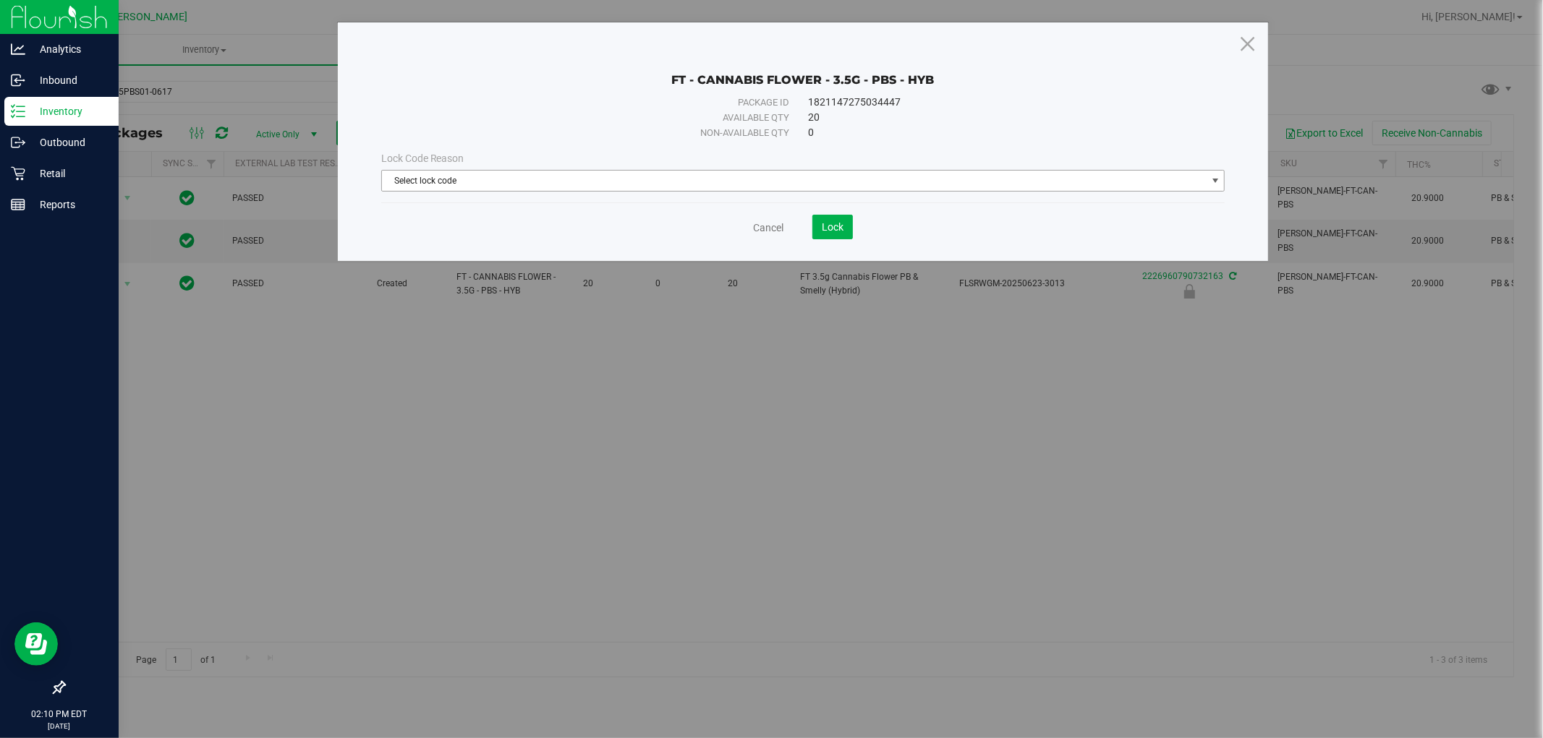
click at [519, 179] on span "Select lock code" at bounding box center [794, 181] width 825 height 20
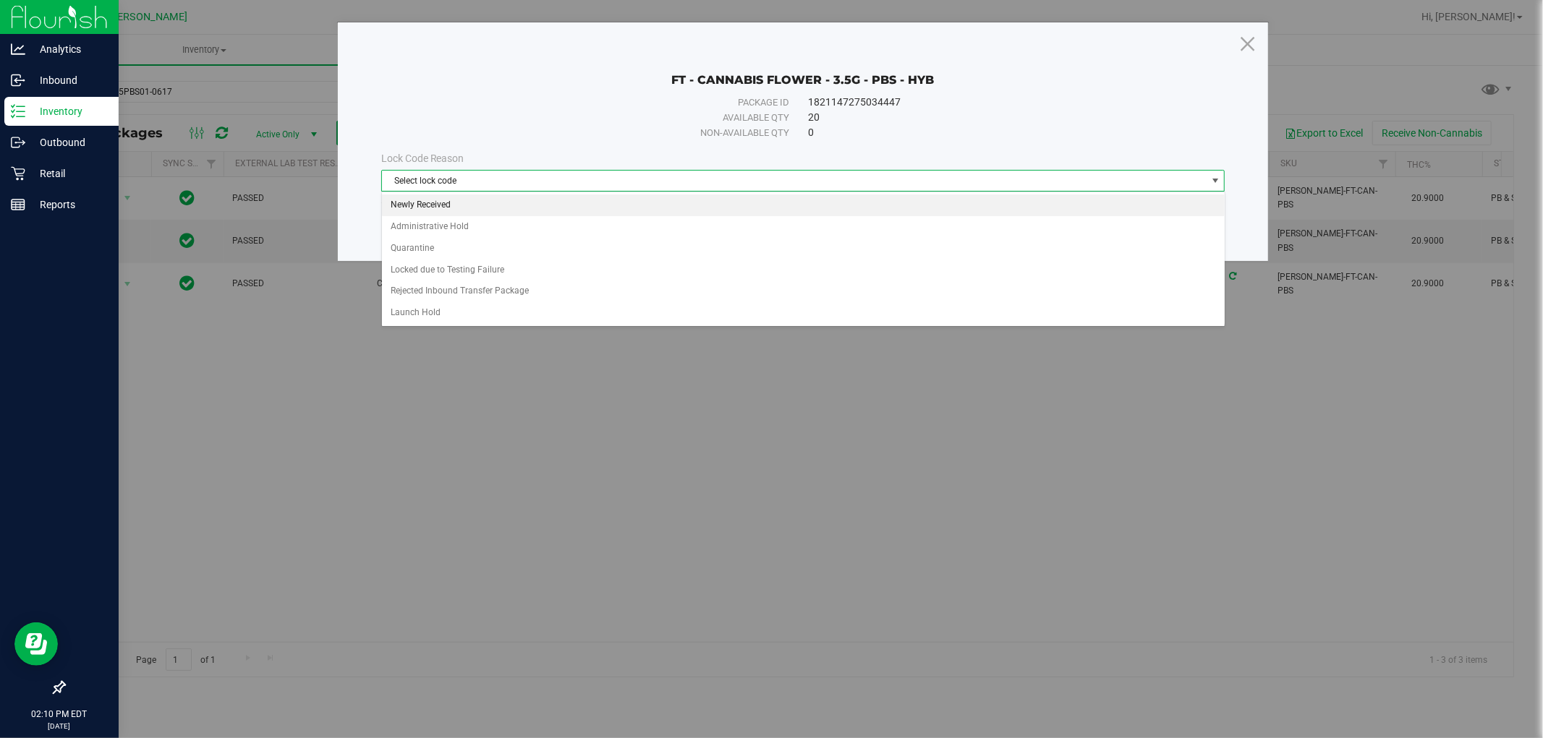
click at [414, 205] on li "Newly Received" at bounding box center [803, 206] width 843 height 22
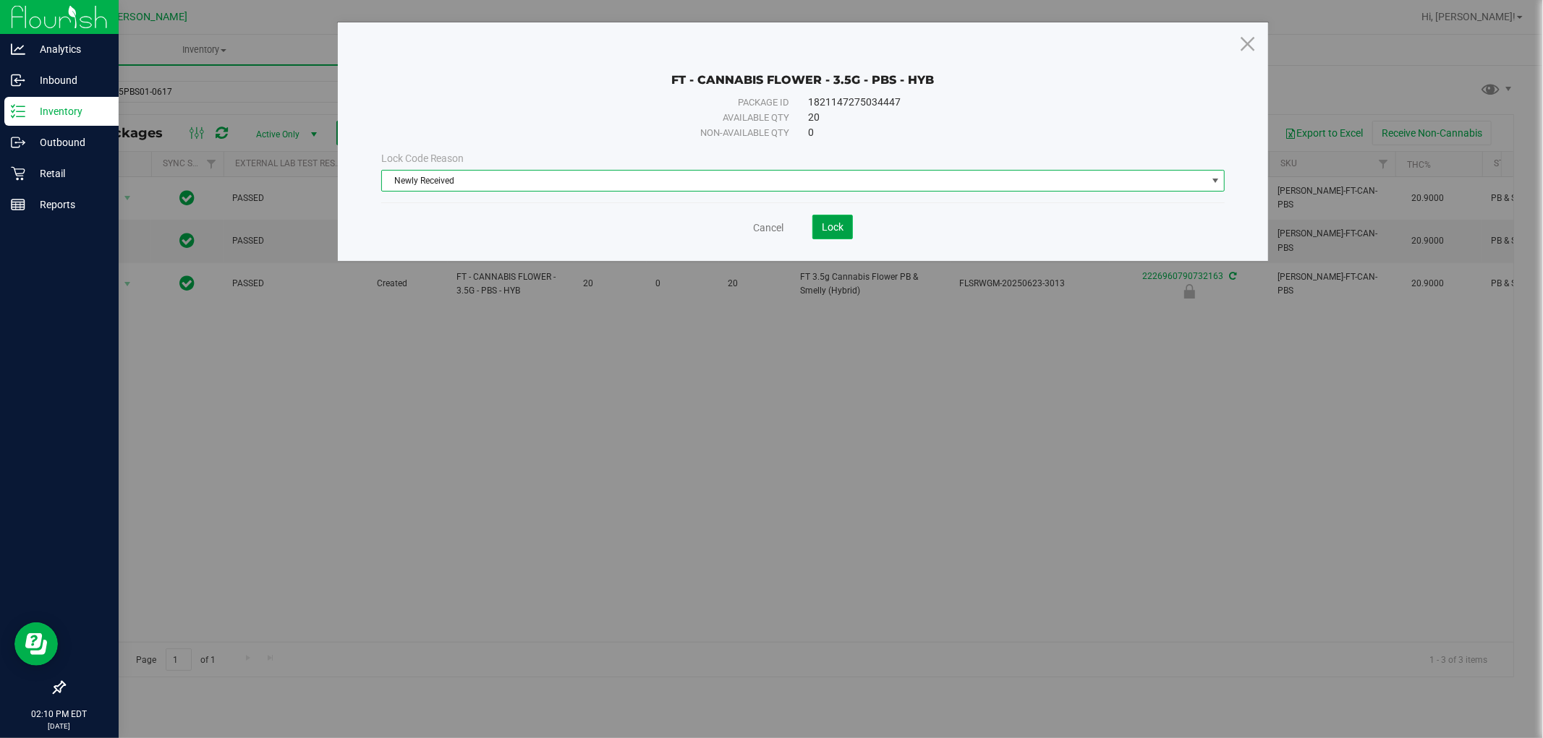
click at [833, 231] on span "Lock" at bounding box center [833, 227] width 22 height 12
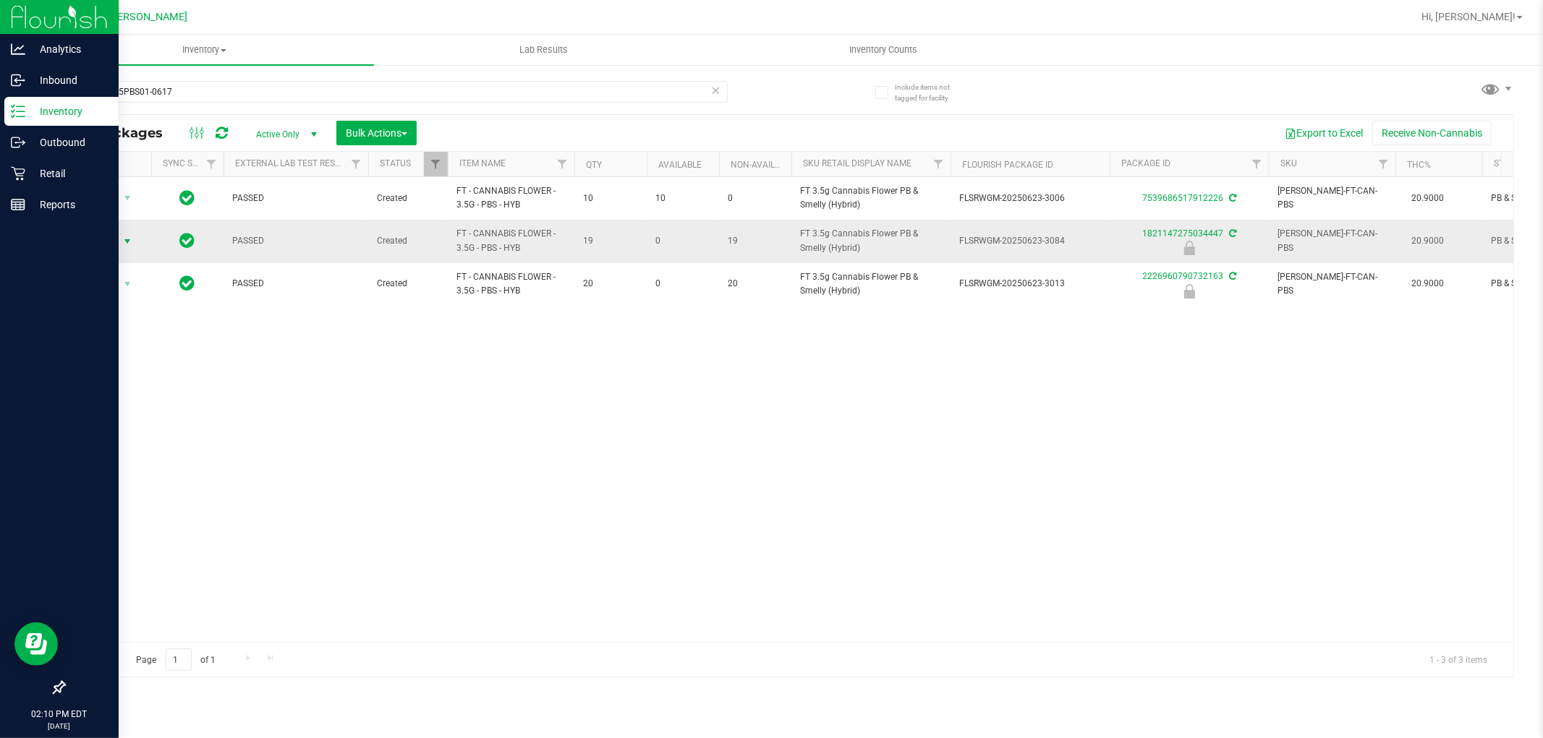
click at [127, 236] on span "select" at bounding box center [128, 242] width 12 height 12
click at [112, 421] on li "Unlock package" at bounding box center [126, 414] width 93 height 22
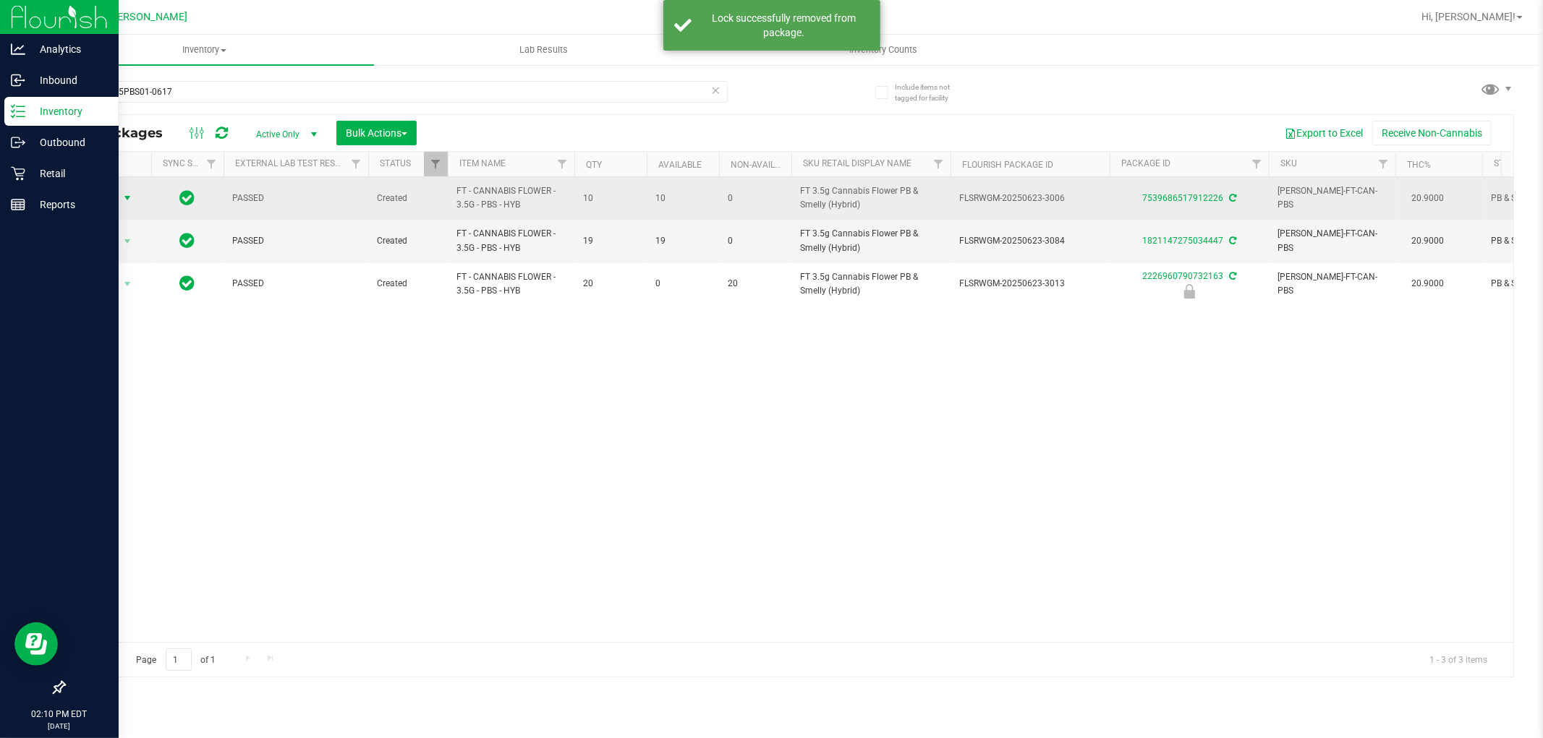
click at [98, 194] on span "Action" at bounding box center [98, 198] width 39 height 20
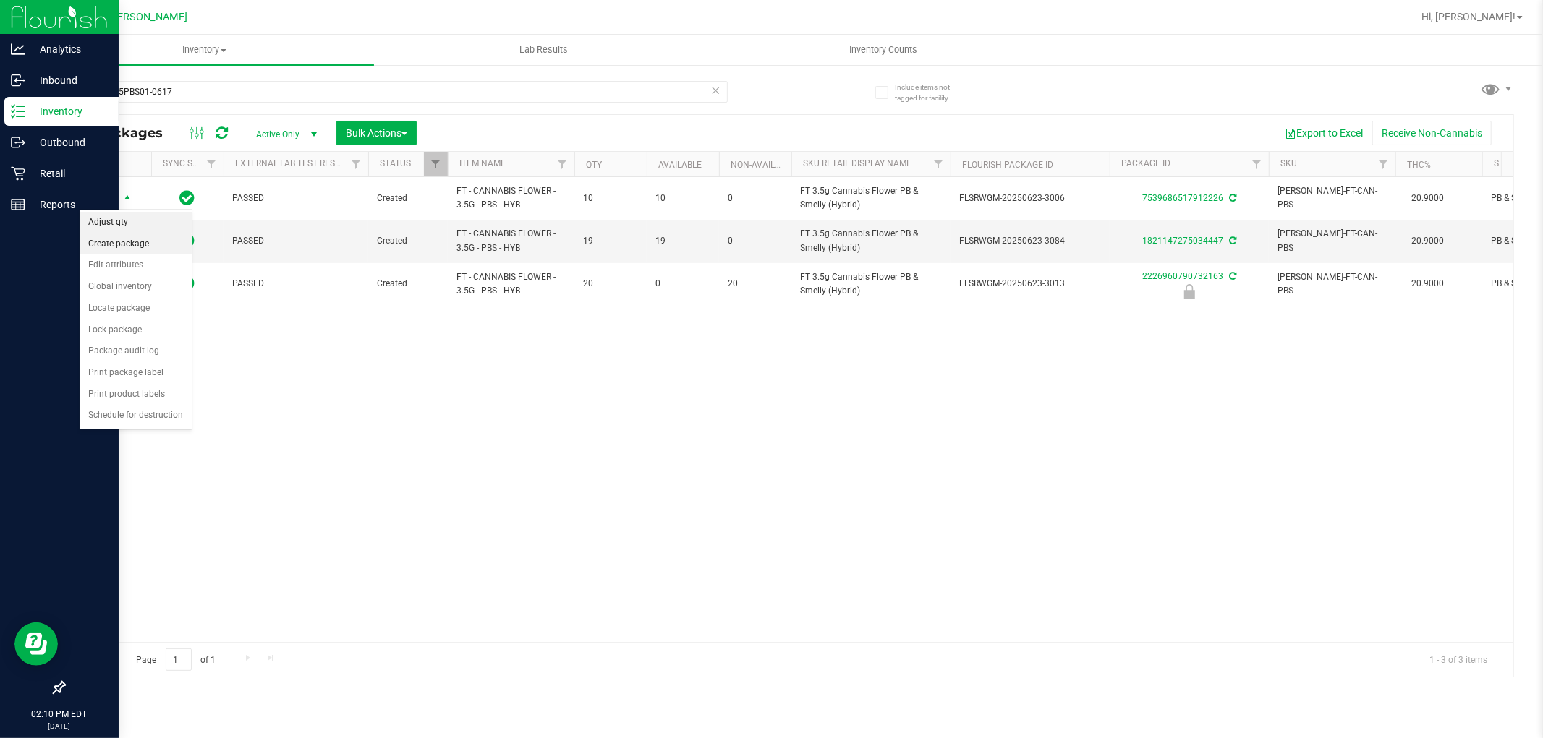
click at [124, 226] on li "Adjust qty" at bounding box center [136, 223] width 112 height 22
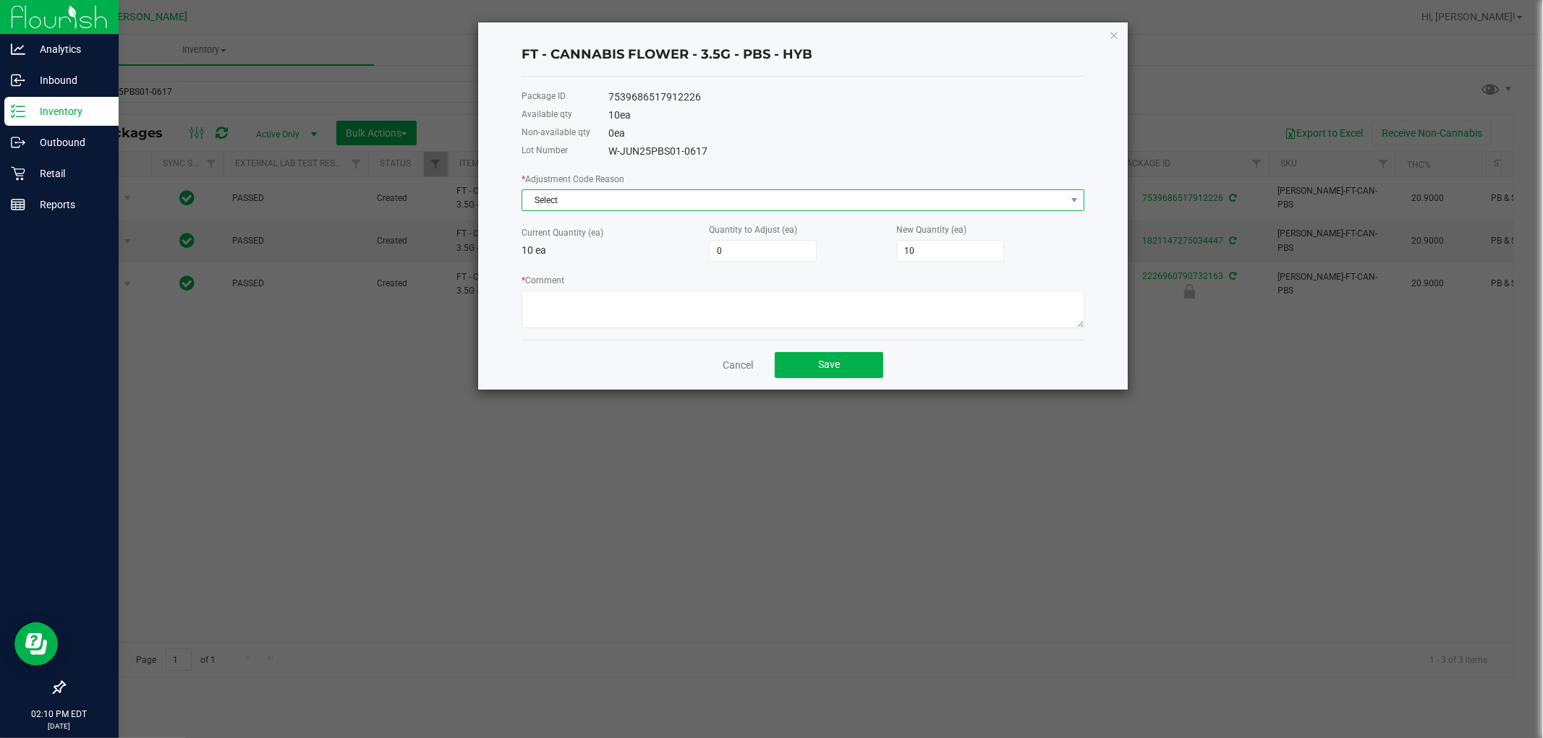
click at [566, 201] on span "Select" at bounding box center [793, 200] width 543 height 20
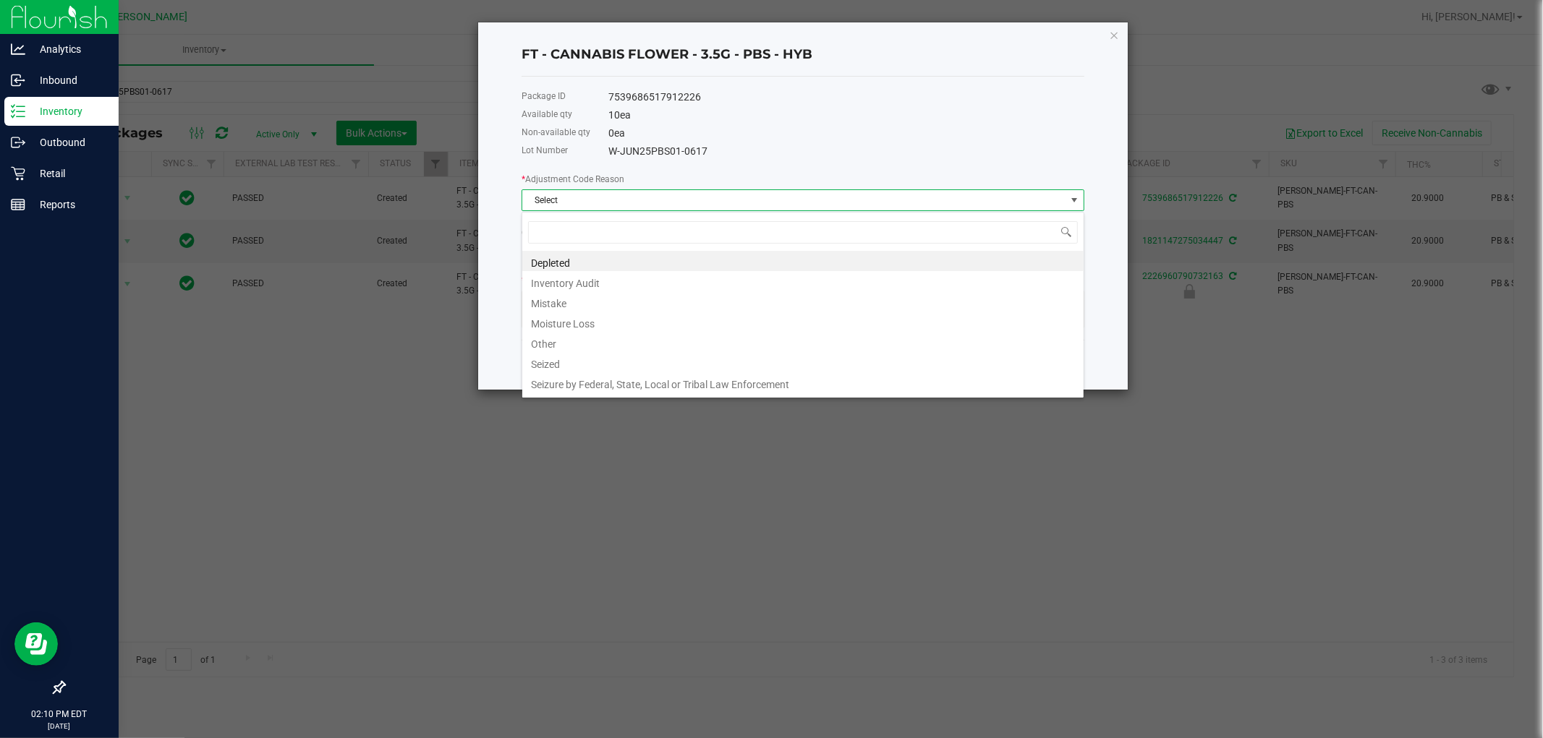
scroll to position [22, 562]
click at [563, 298] on li "Mistake" at bounding box center [802, 301] width 561 height 20
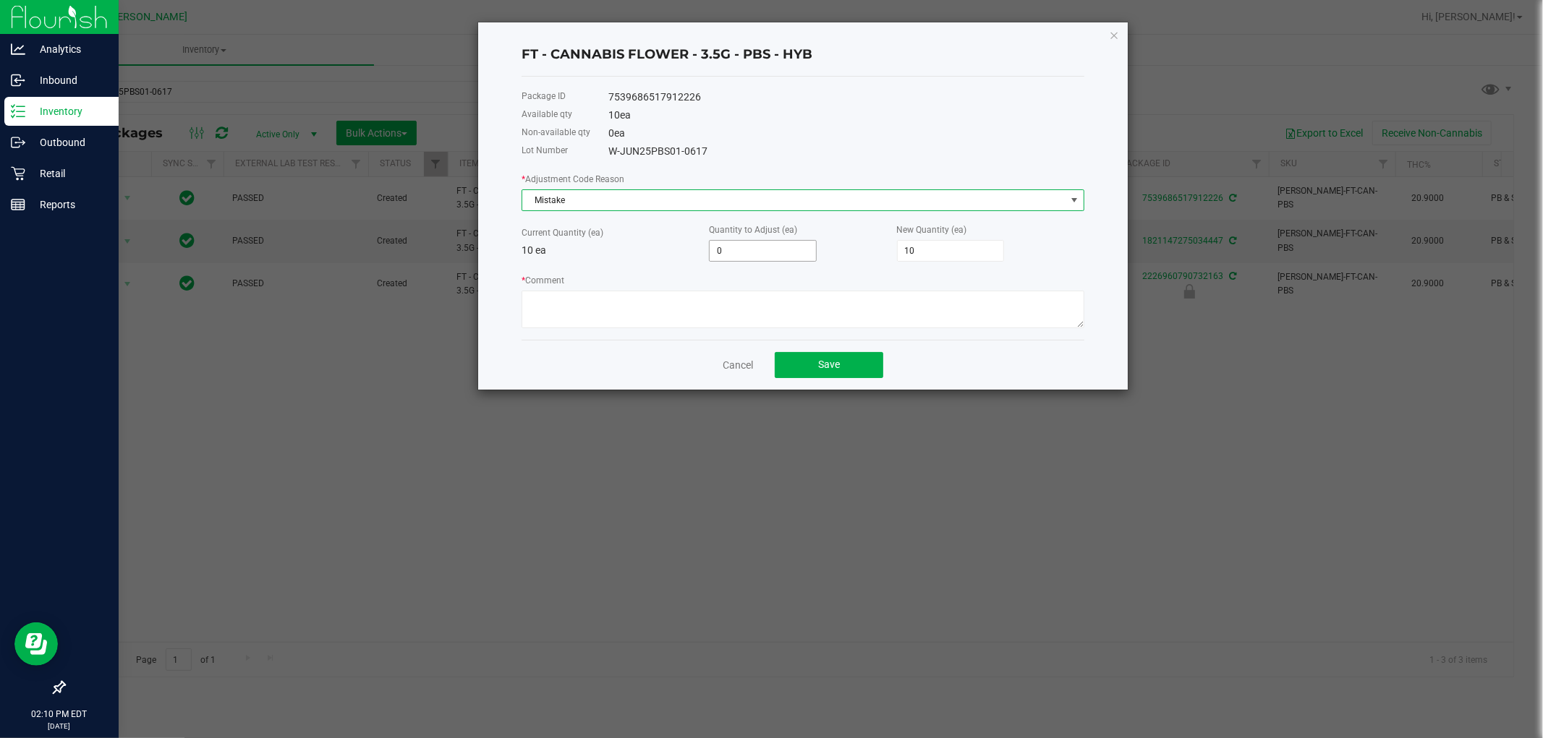
click at [733, 247] on input "0" at bounding box center [763, 251] width 106 height 20
type input "-1"
type input "9"
type input "-1"
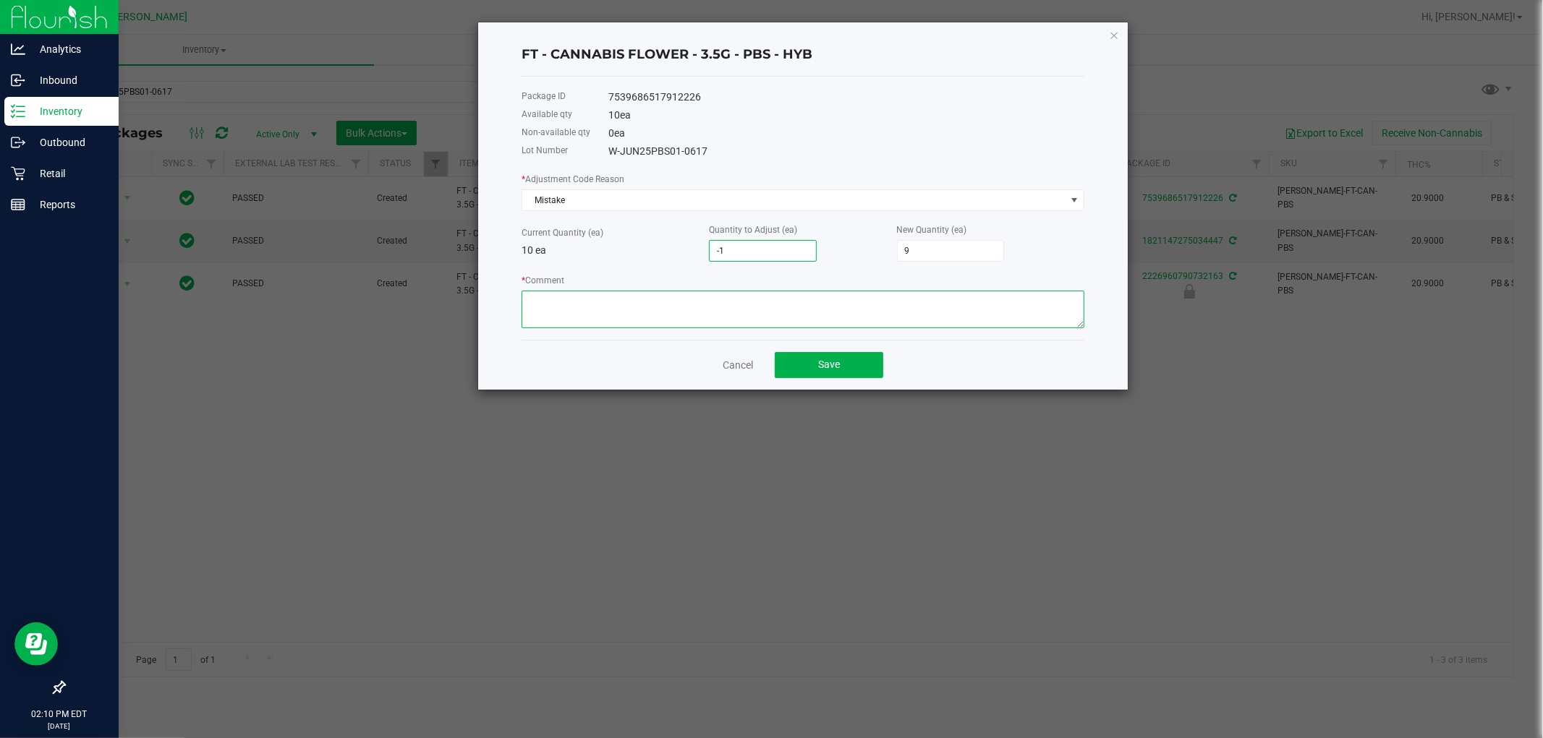
click at [702, 298] on textarea "* Comment" at bounding box center [802, 310] width 563 height 38
click at [758, 307] on textarea "* Comment" at bounding box center [802, 310] width 563 height 38
click at [758, 306] on textarea "* Comment" at bounding box center [802, 310] width 563 height 38
type textarea "two boxes open at same time, adjusted to reflect accurate counts"
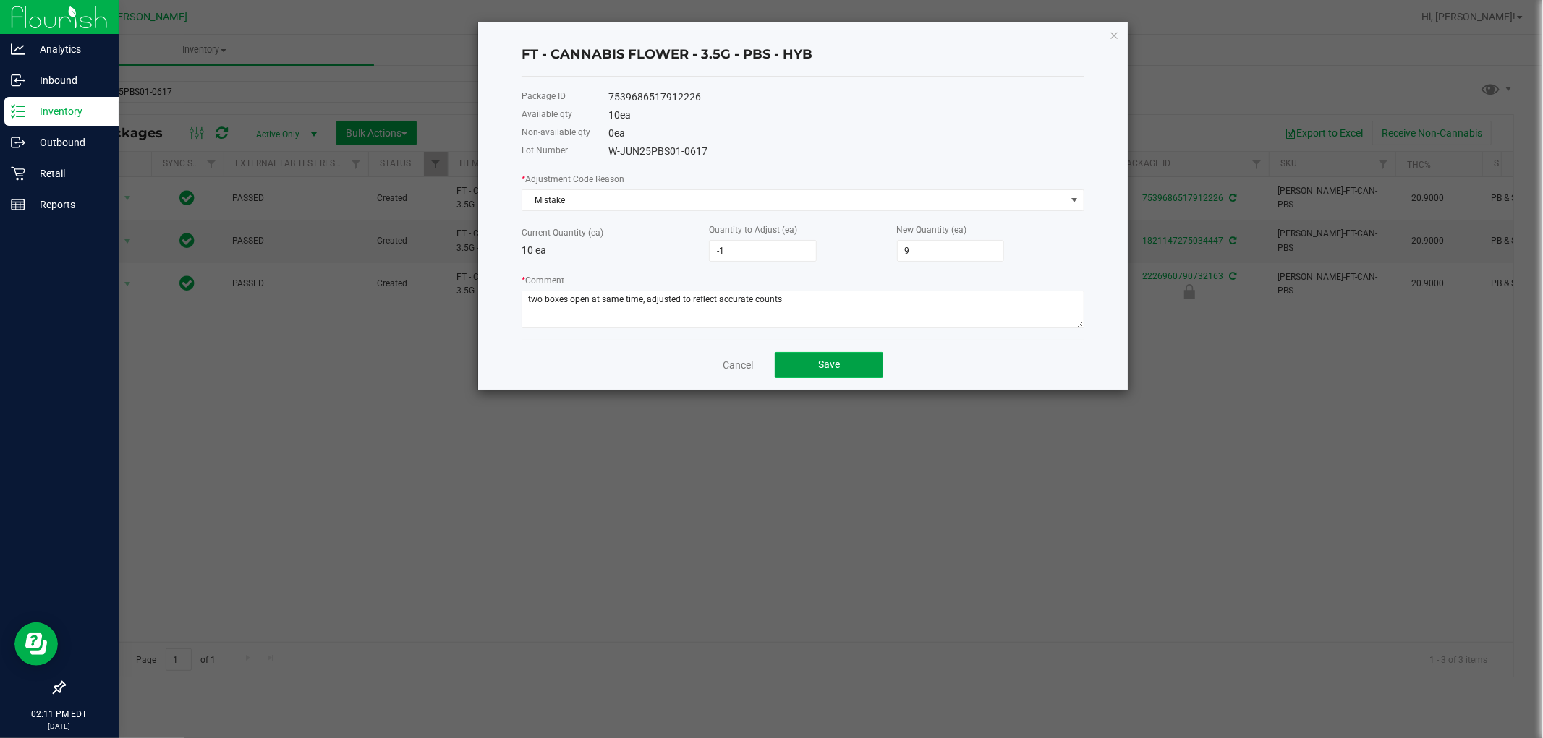
click at [835, 363] on span "Save" at bounding box center [829, 365] width 22 height 12
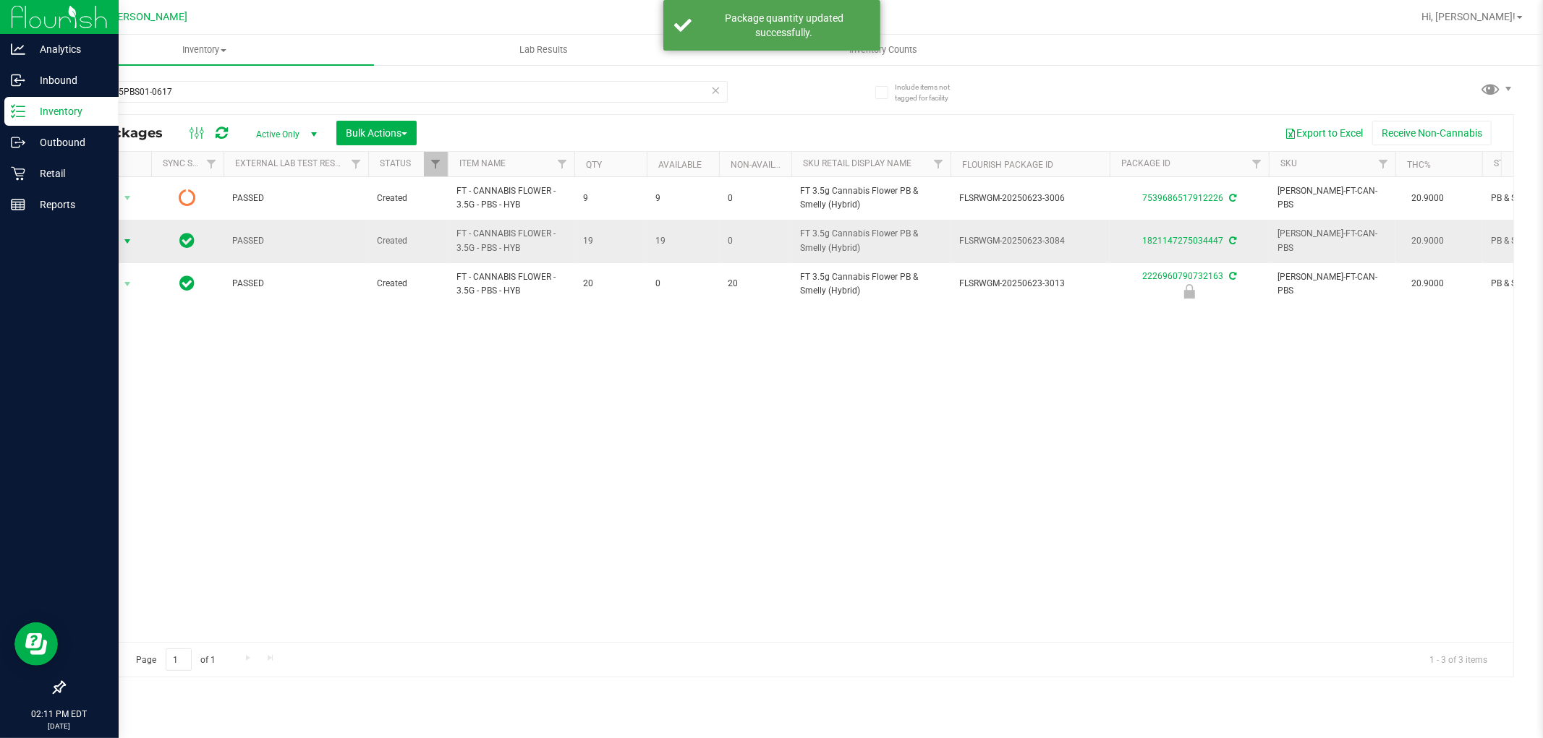
click at [116, 246] on span "Action" at bounding box center [98, 241] width 39 height 20
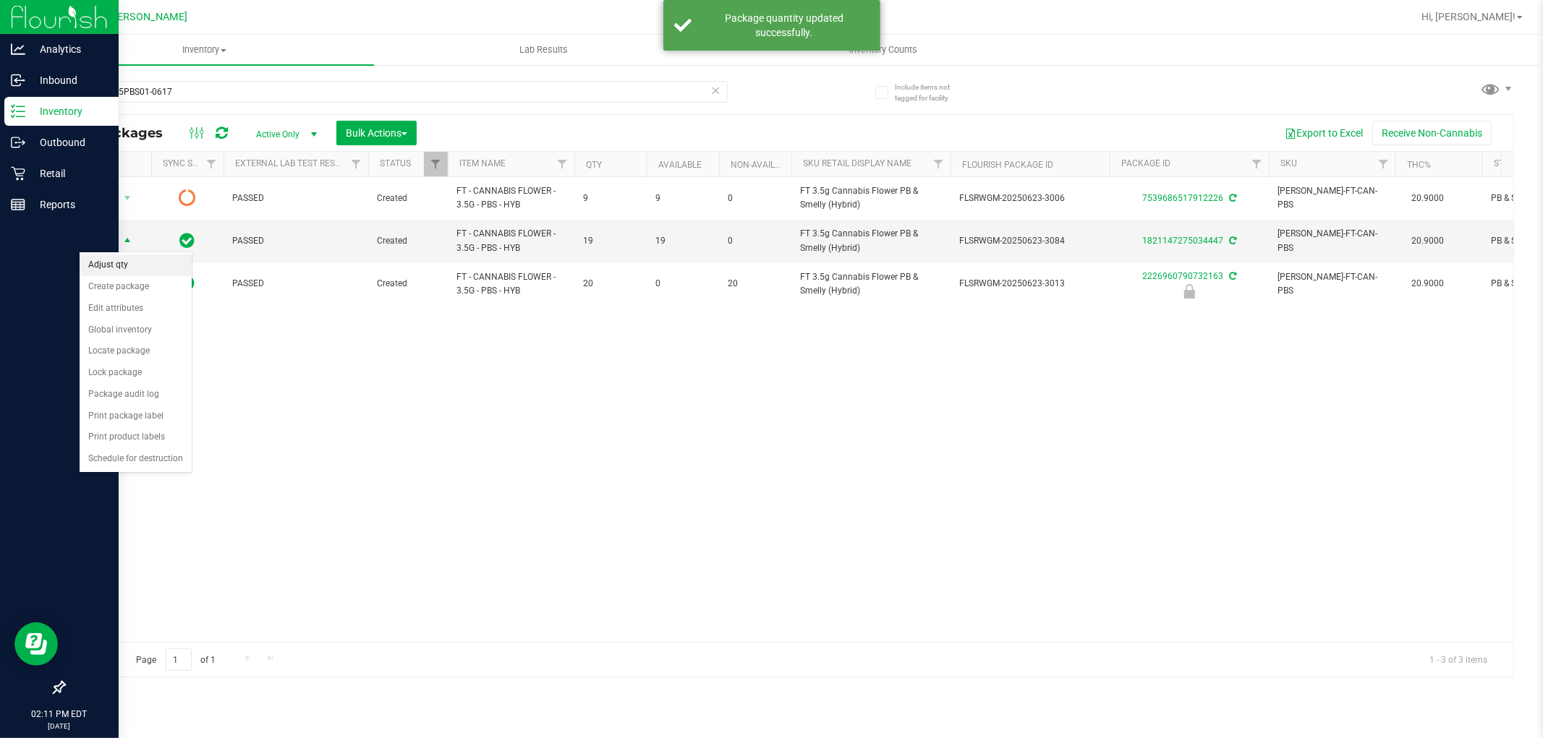
click at [135, 263] on li "Adjust qty" at bounding box center [136, 266] width 112 height 22
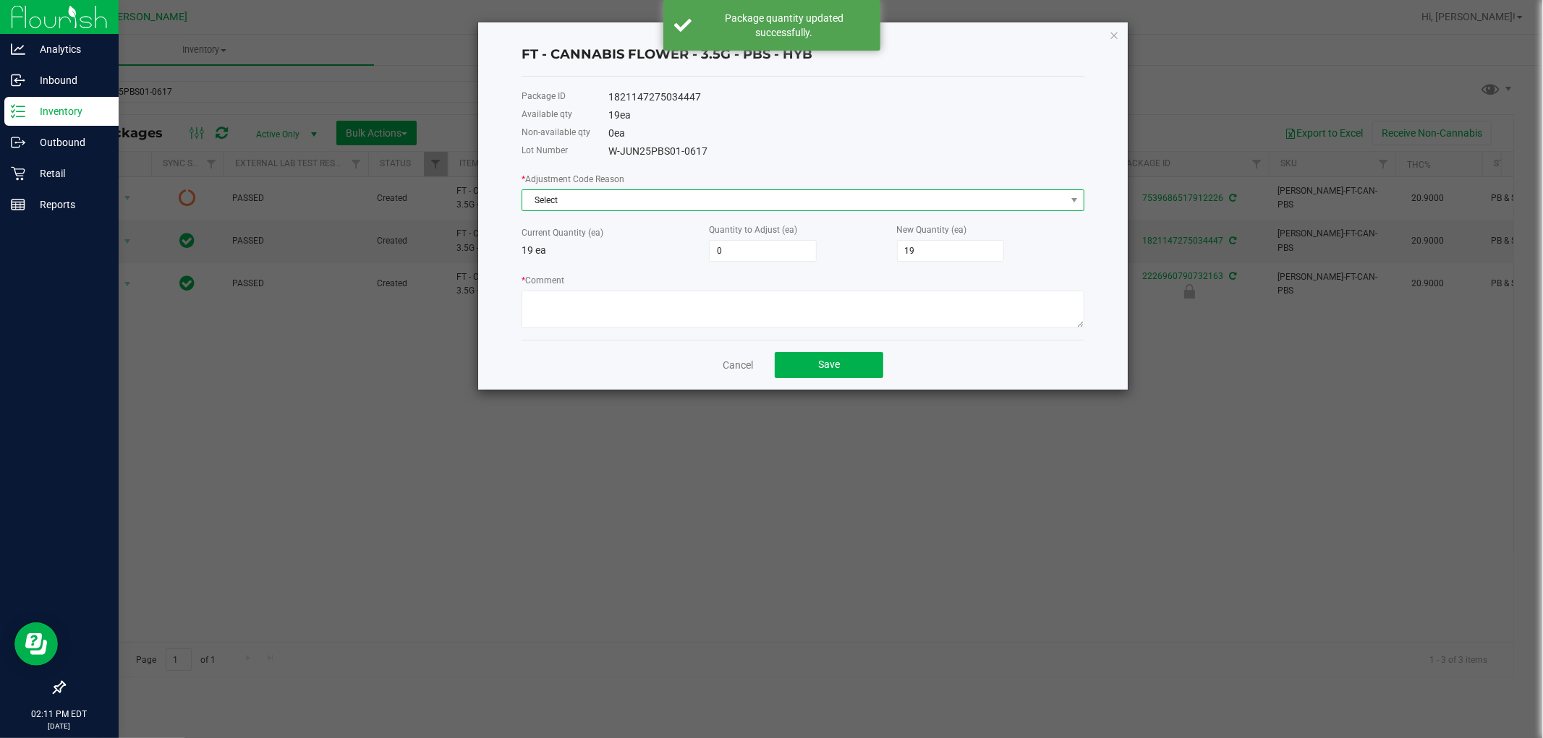
click at [618, 208] on span "Select" at bounding box center [793, 200] width 543 height 20
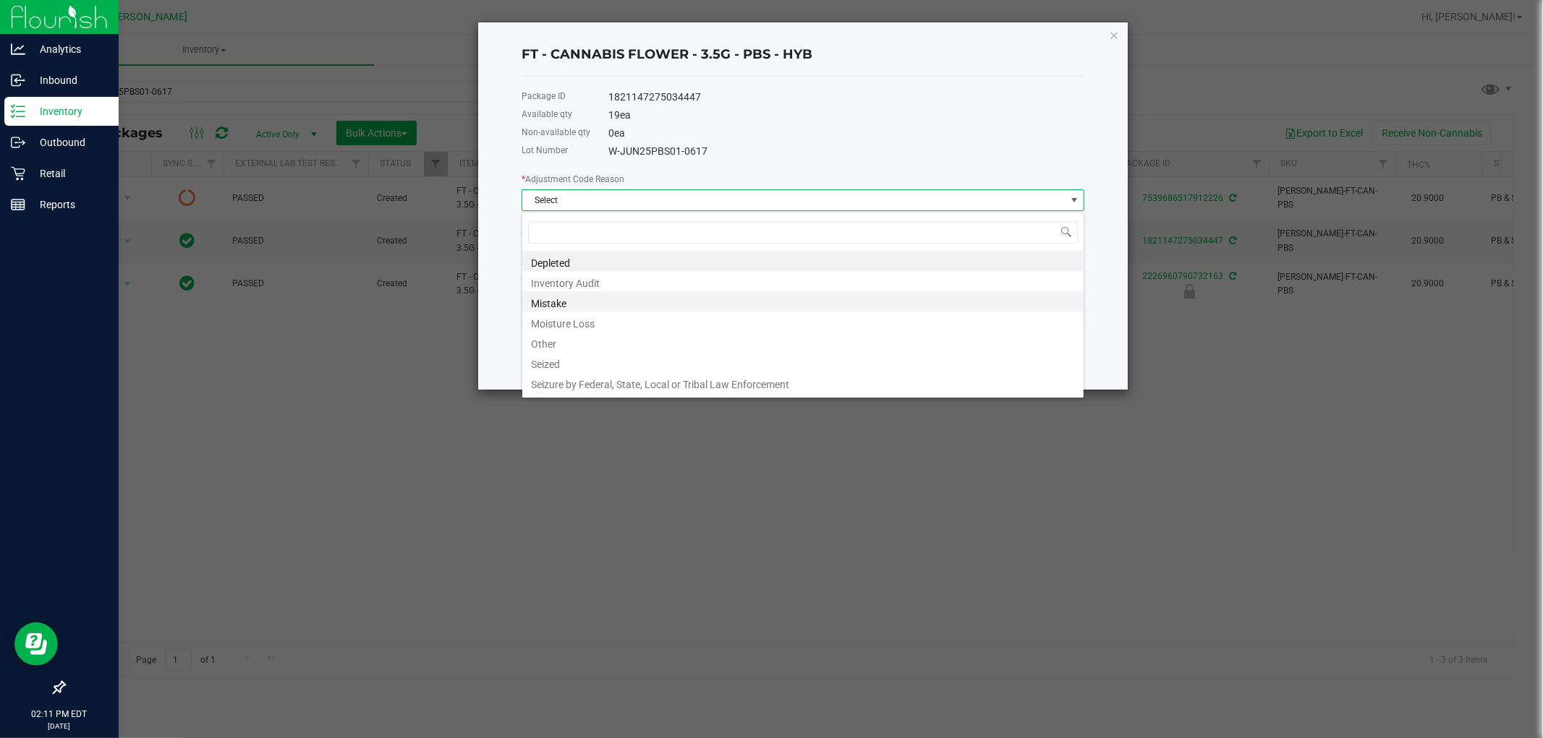
click at [555, 305] on li "Mistake" at bounding box center [802, 301] width 561 height 20
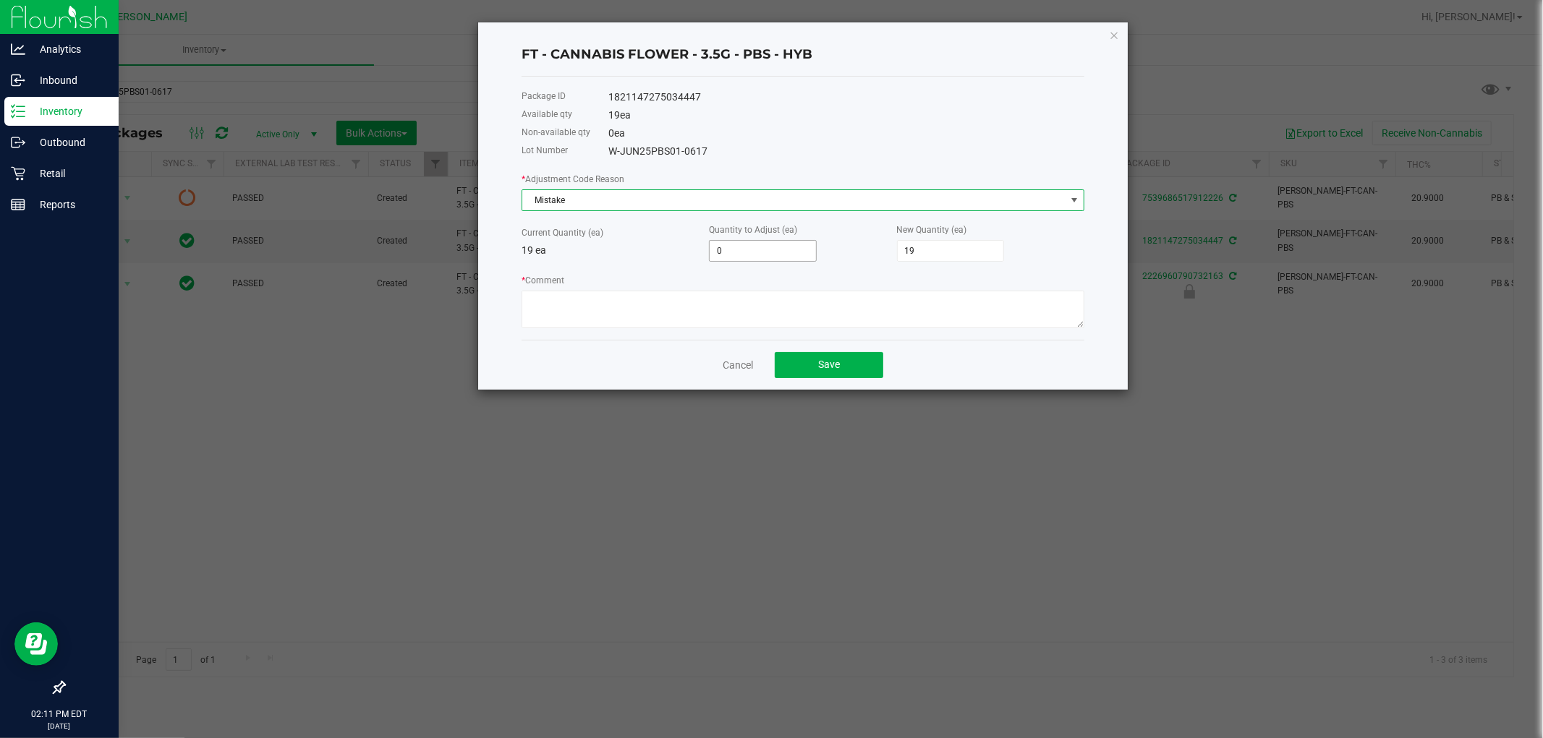
click at [723, 250] on input "0" at bounding box center [763, 251] width 106 height 20
type input "1"
type input "20"
type input "1"
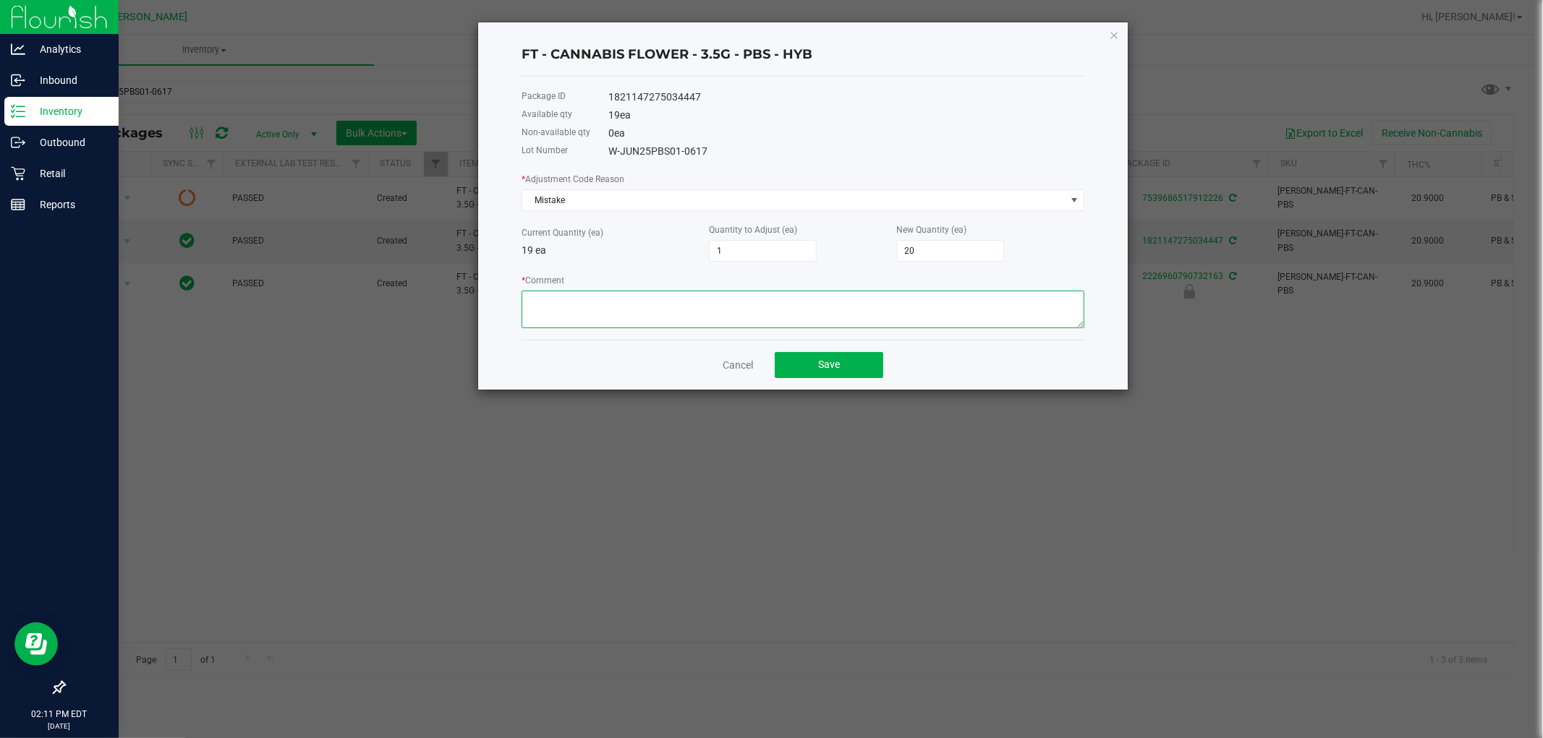
click at [572, 310] on textarea "* Comment" at bounding box center [802, 310] width 563 height 38
paste textarea "two boxes open at same time, adjusted to reflect accurate counts"
type textarea "two boxes open at same time, adjusted to reflect accurate counts"
click at [801, 370] on button "Save" at bounding box center [829, 365] width 108 height 26
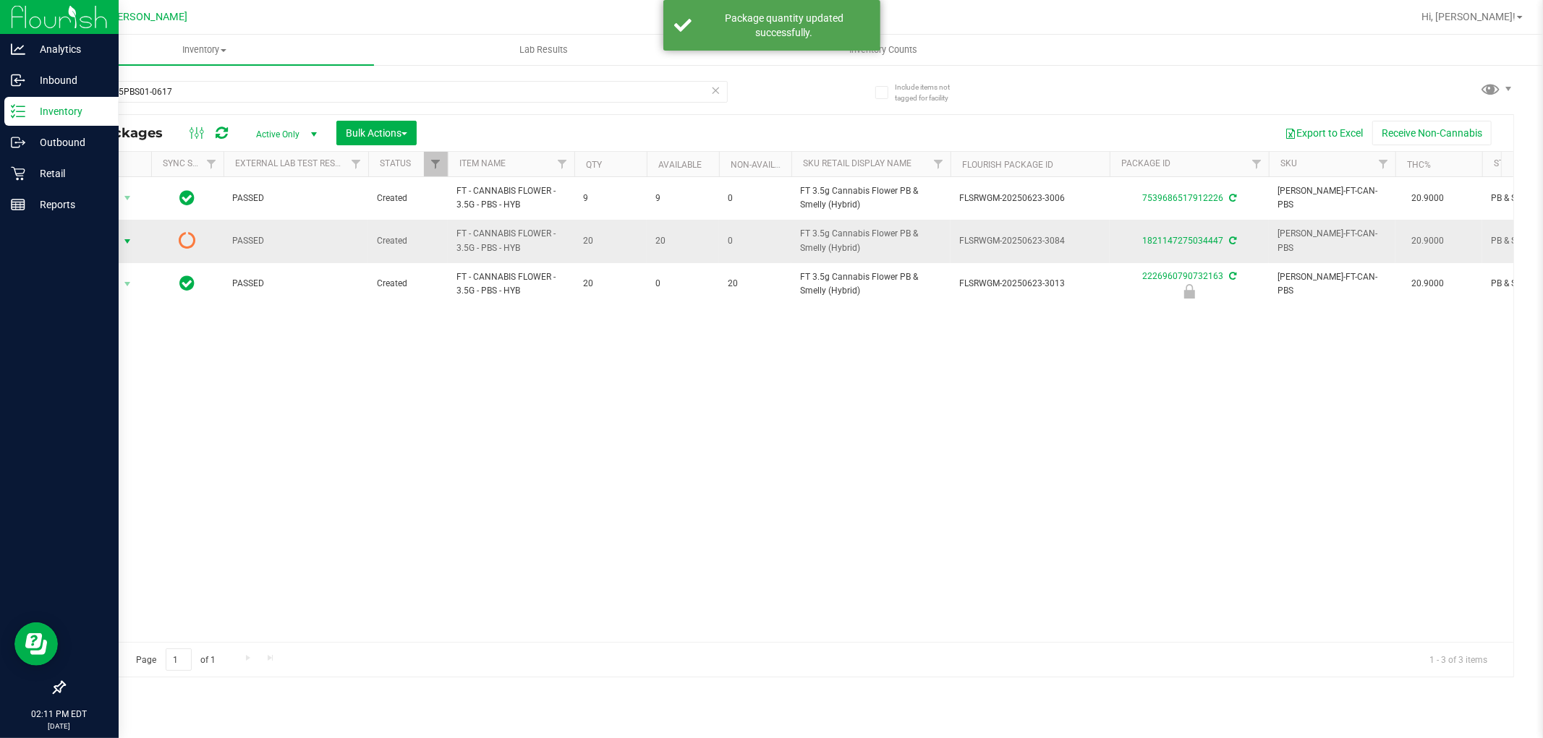
click at [101, 232] on span "Action" at bounding box center [98, 241] width 39 height 20
click at [142, 314] on li "Lock package" at bounding box center [126, 309] width 93 height 22
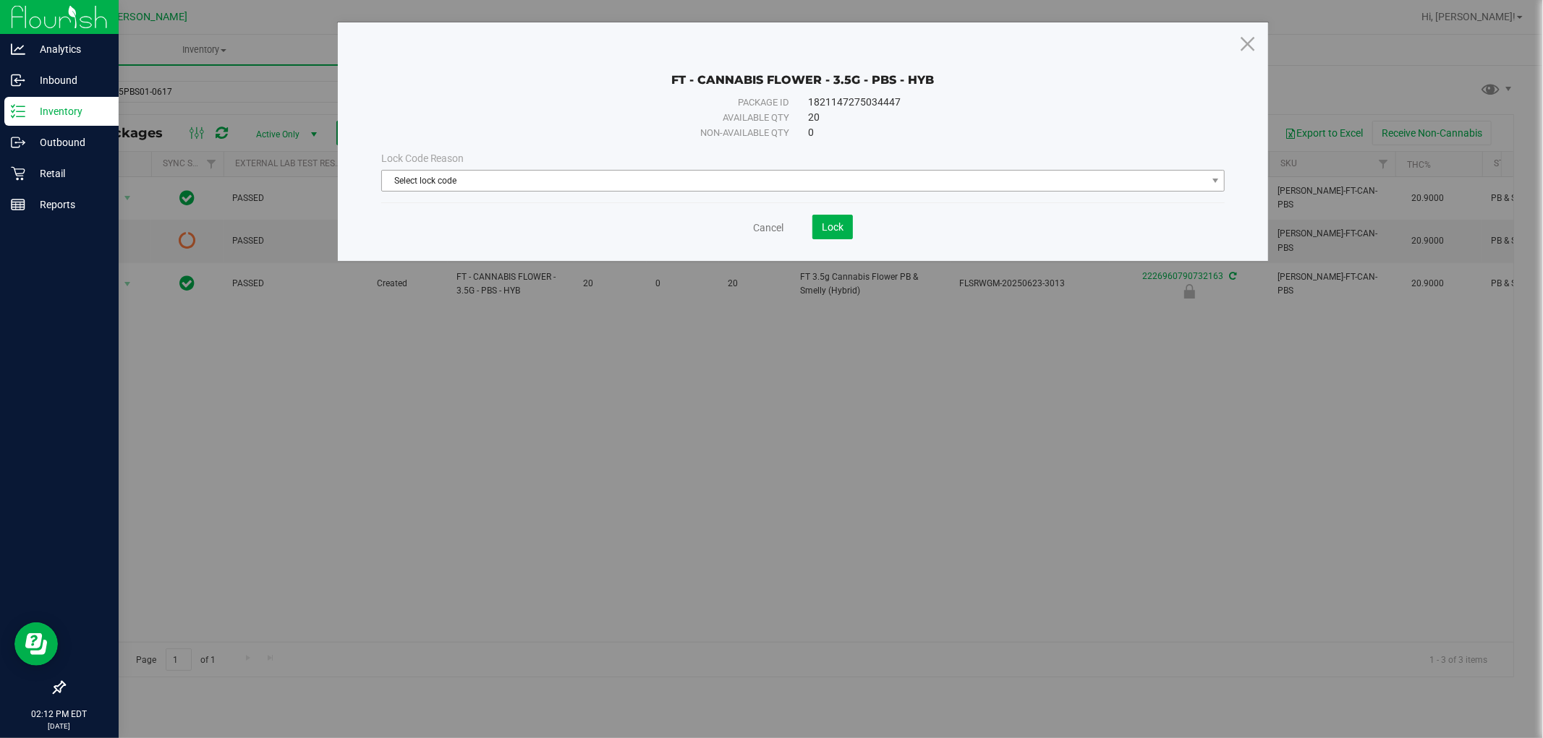
click at [684, 181] on span "Select lock code" at bounding box center [794, 181] width 825 height 20
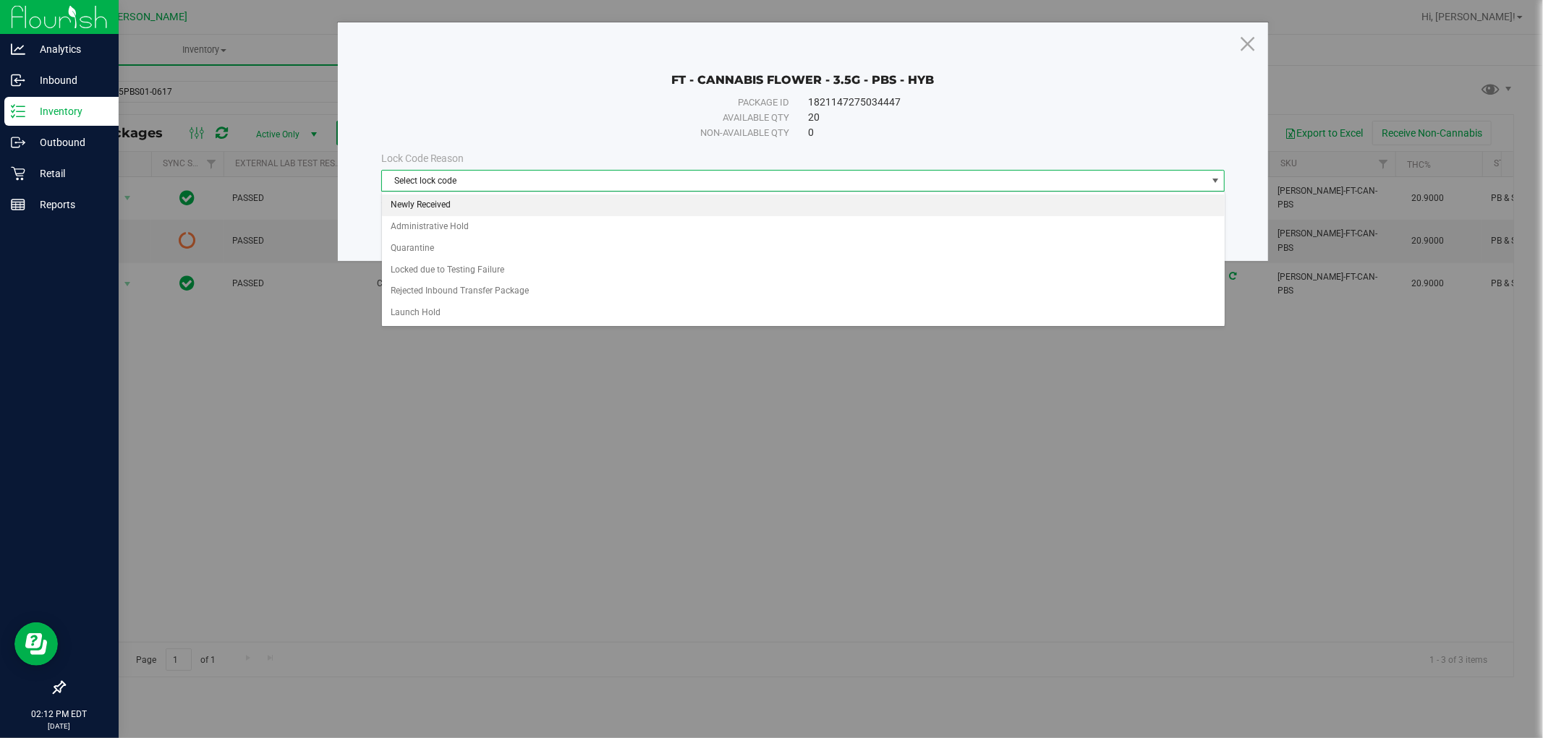
click at [537, 205] on li "Newly Received" at bounding box center [803, 206] width 843 height 22
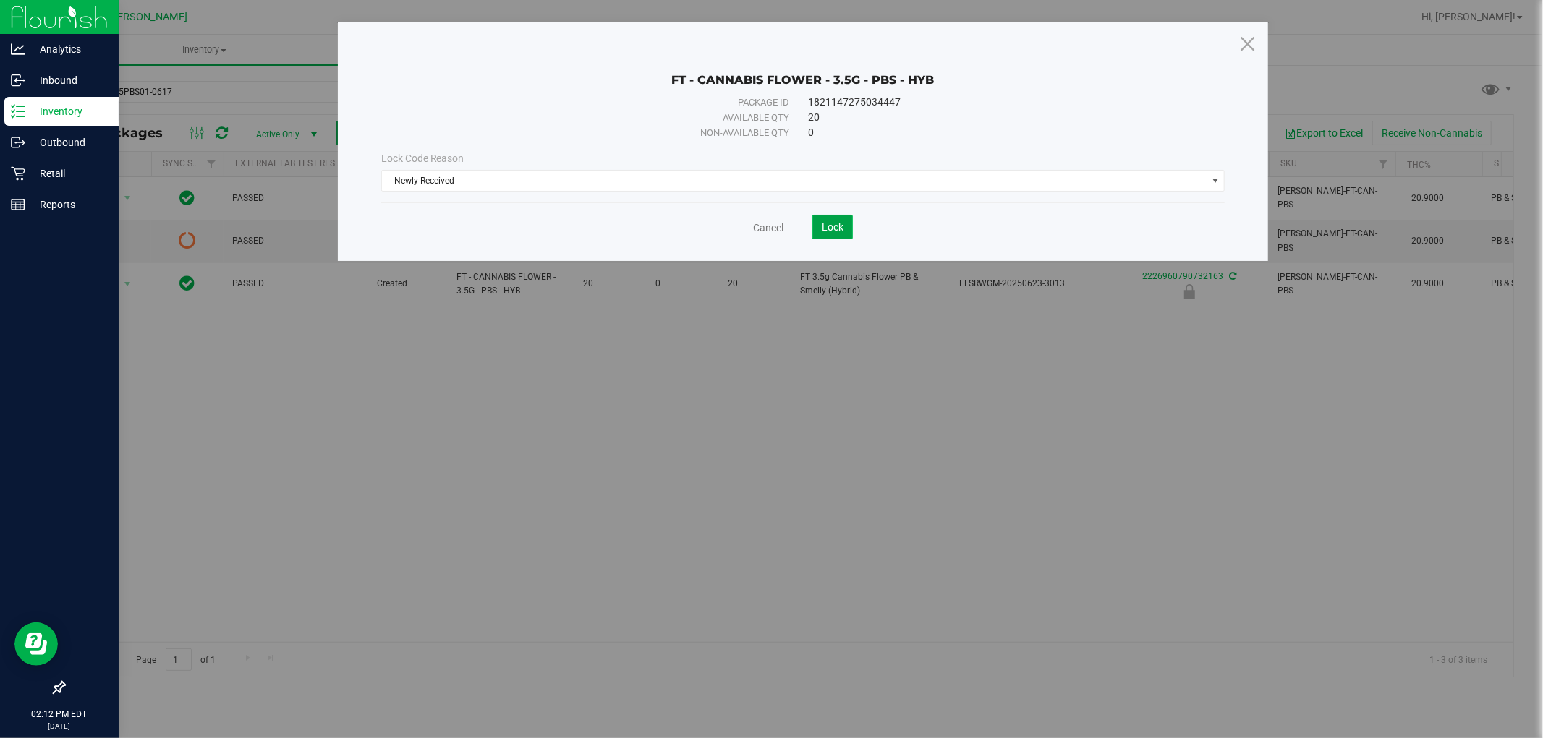
click at [823, 229] on span "Lock" at bounding box center [833, 227] width 22 height 12
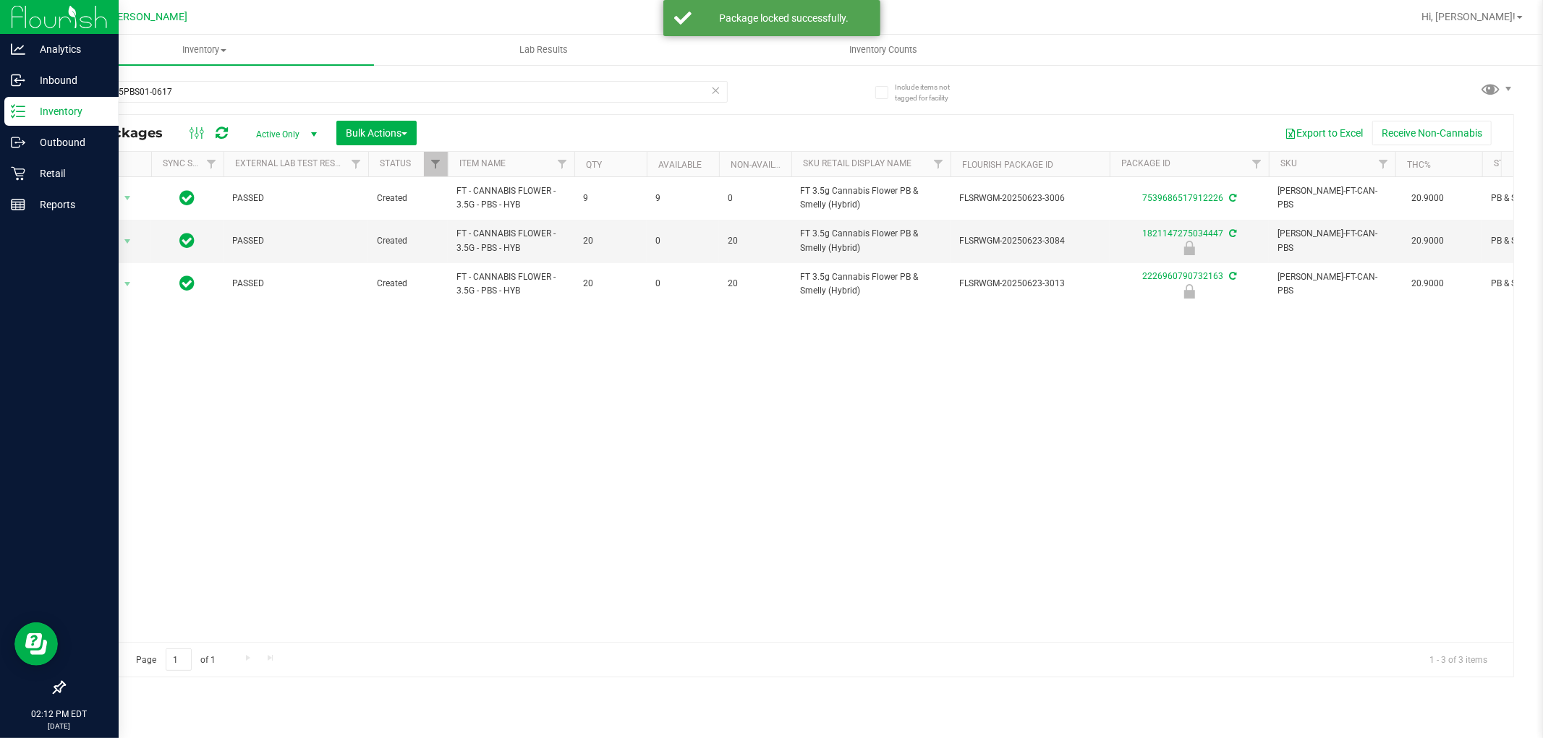
click at [752, 447] on div "Action Action Adjust qty Create package Edit attributes Global inventory Locate…" at bounding box center [788, 409] width 1449 height 465
click at [145, 80] on div "W-JUN25PBS01-0617" at bounding box center [426, 91] width 725 height 46
click at [140, 82] on input "W-JUN25PBS01-0617" at bounding box center [396, 92] width 664 height 22
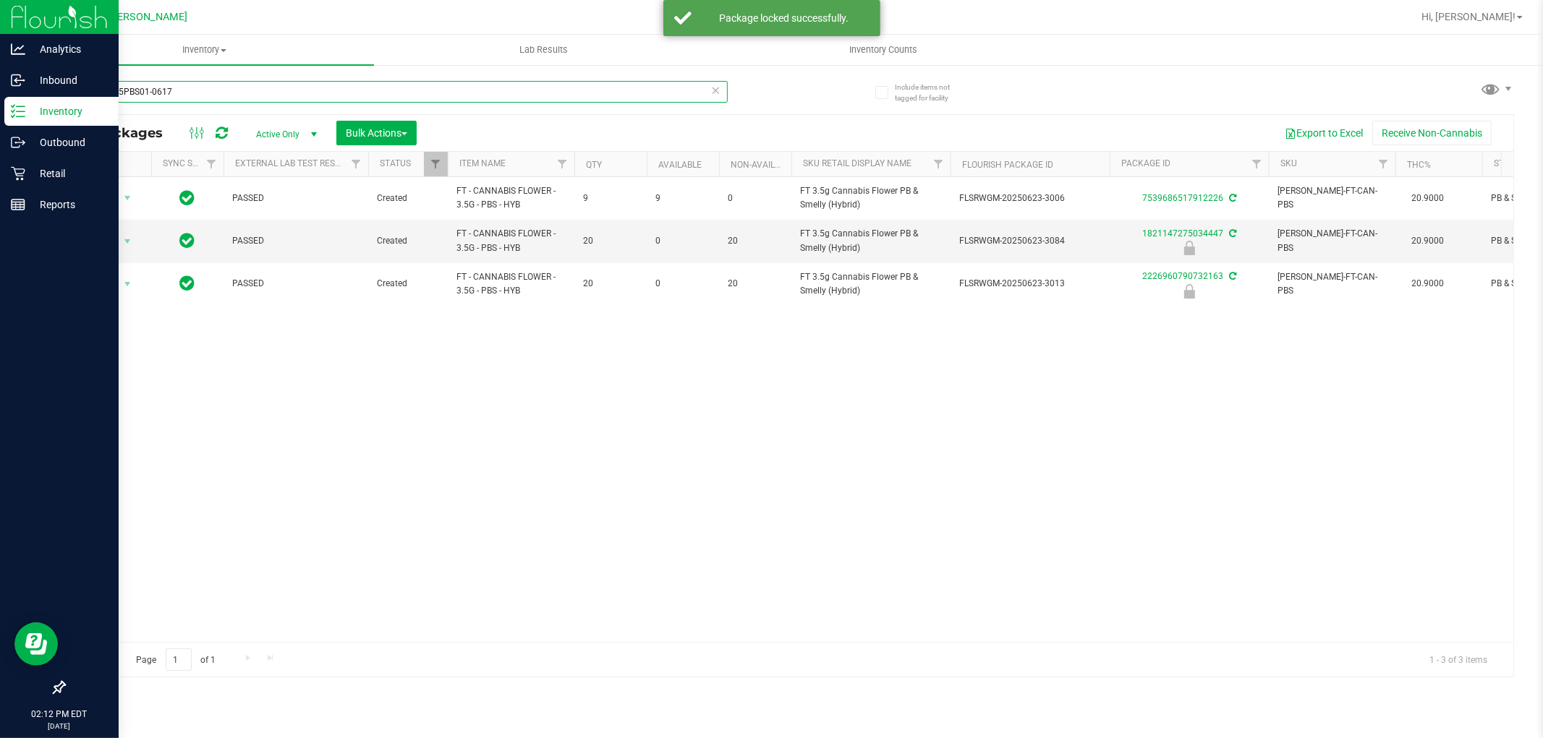
type input "W--0617"
